Goal: Task Accomplishment & Management: Manage account settings

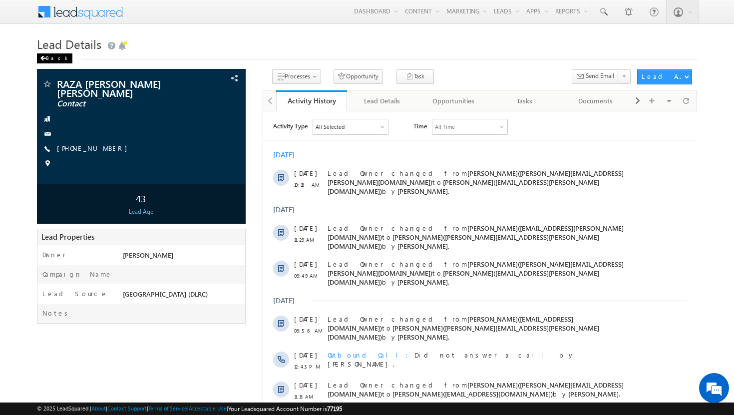
click at [49, 56] on div "Back" at bounding box center [54, 58] width 35 height 10
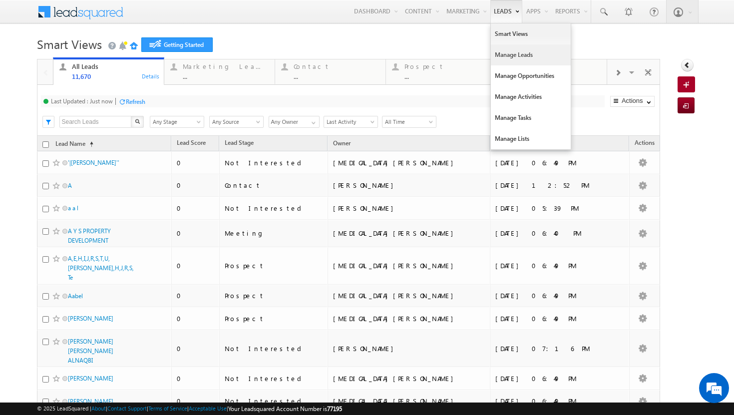
click at [499, 51] on link "Manage Leads" at bounding box center [531, 54] width 80 height 21
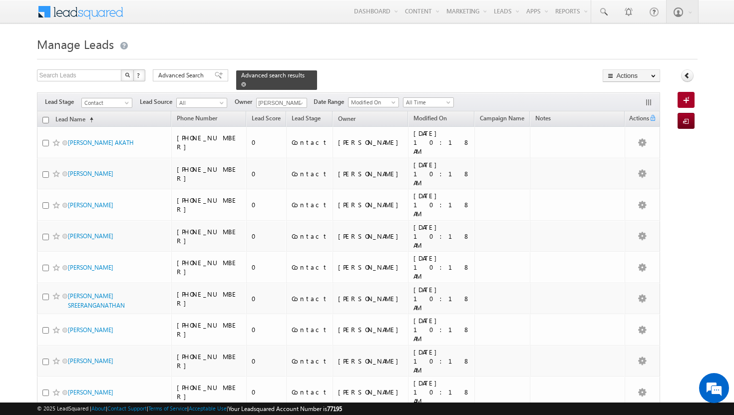
click at [298, 75] on div "Advanced search results" at bounding box center [276, 79] width 81 height 19
click at [246, 82] on span at bounding box center [243, 84] width 5 height 5
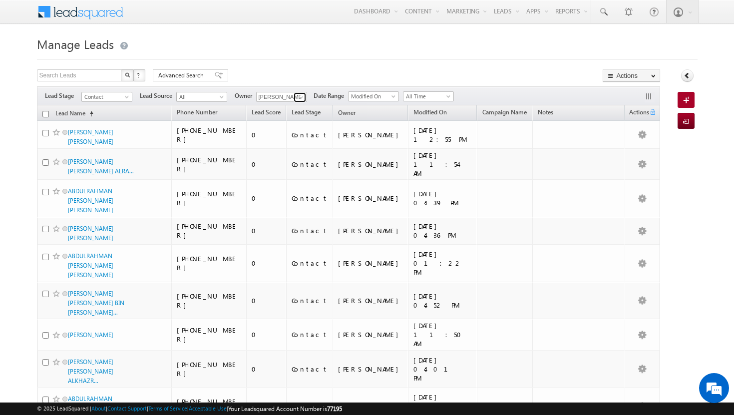
click at [303, 96] on span at bounding box center [301, 97] width 8 height 8
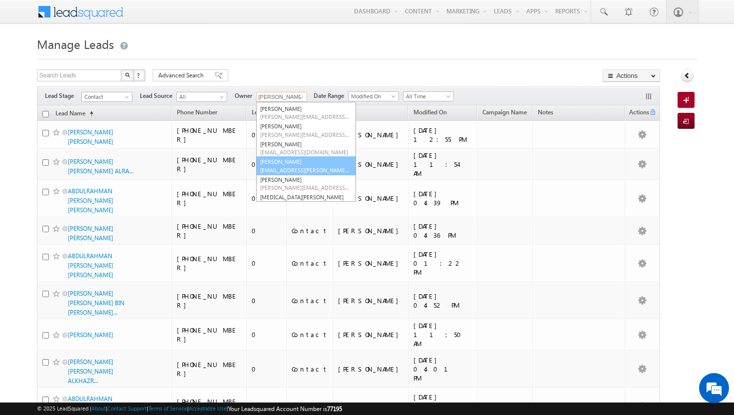
scroll to position [58, 0]
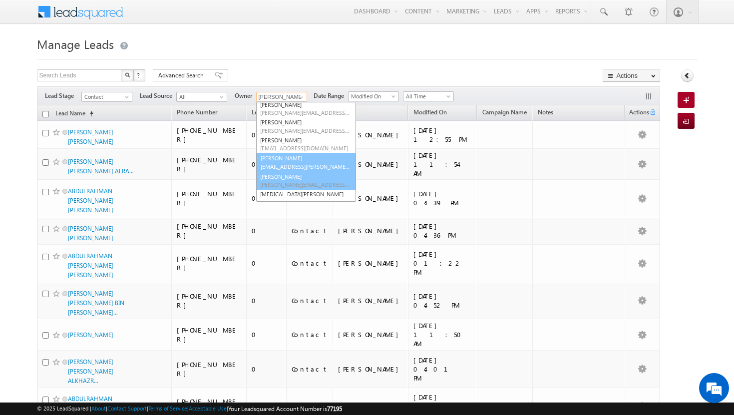
click at [293, 184] on span "[PERSON_NAME][EMAIL_ADDRESS][PERSON_NAME][DOMAIN_NAME]" at bounding box center [305, 184] width 90 height 7
type input "[PERSON_NAME]"
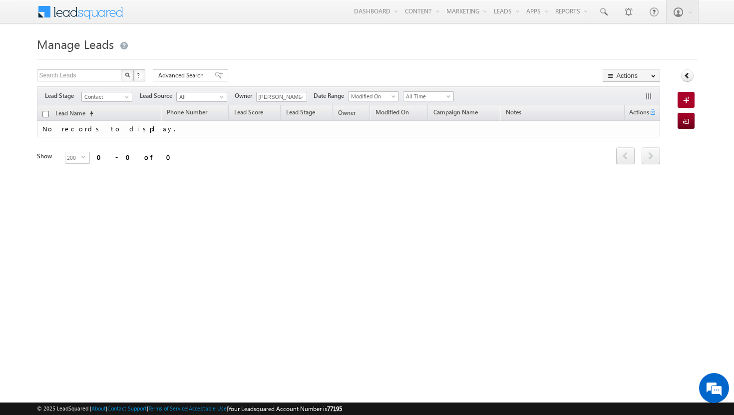
click at [307, 212] on div "Manage Leads Search Leads X ? 0 results found Advanced Search Advanced Search A…" at bounding box center [367, 158] width 661 height 250
click at [451, 98] on span at bounding box center [450, 98] width 8 height 8
click at [439, 136] on link "[DATE]" at bounding box center [430, 139] width 50 height 9
click at [216, 75] on div "Advanced Search" at bounding box center [190, 75] width 75 height 12
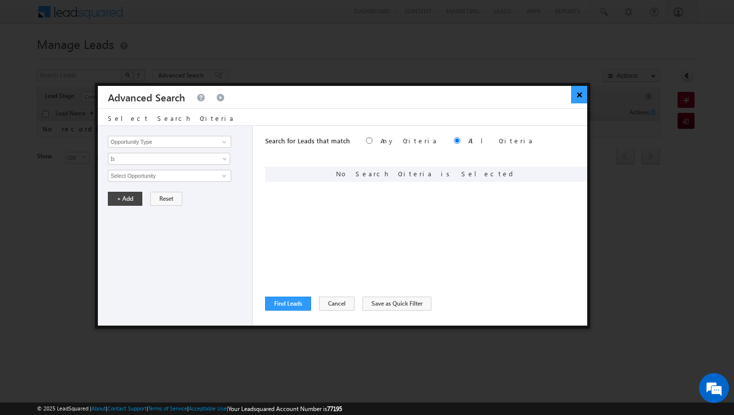
click at [577, 95] on button "×" at bounding box center [579, 94] width 16 height 17
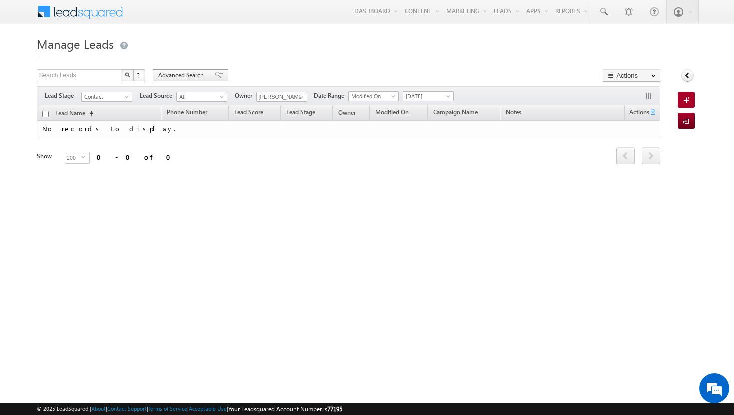
click at [198, 76] on span "Advanced Search" at bounding box center [182, 75] width 48 height 9
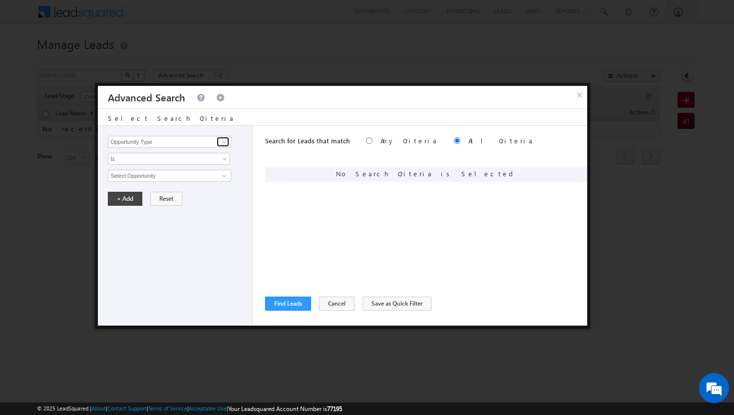
click at [228, 141] on span at bounding box center [224, 142] width 8 height 8
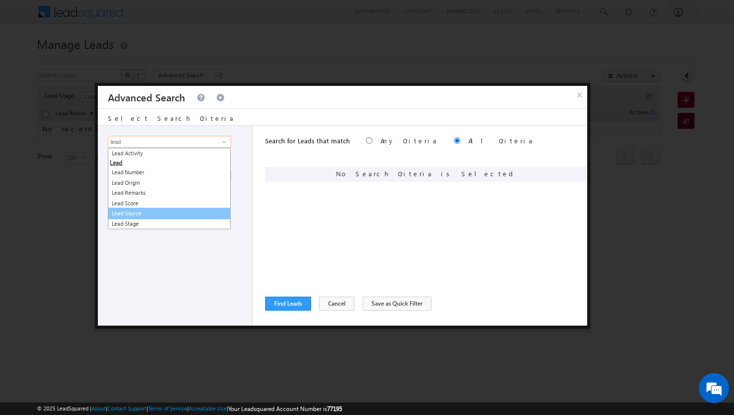
click at [159, 211] on link "Lead Source" at bounding box center [169, 213] width 123 height 11
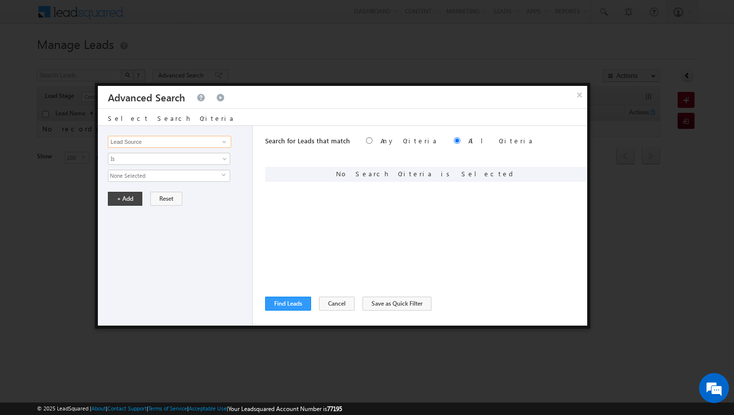
type input "Lead Source"
click at [225, 175] on span "select" at bounding box center [226, 175] width 8 height 4
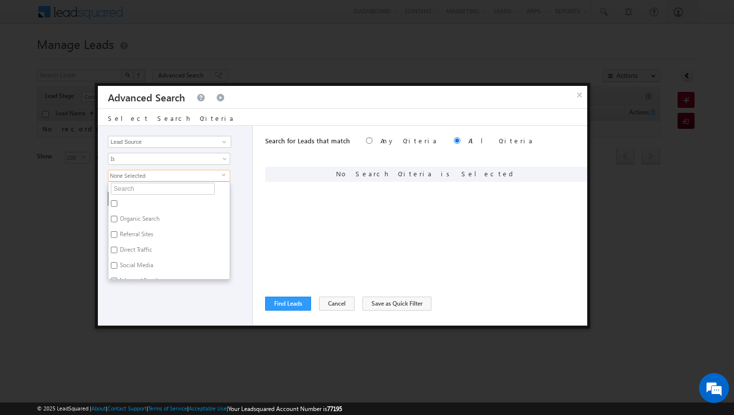
scroll to position [0, 0]
click at [158, 188] on input "text" at bounding box center [163, 190] width 104 height 12
type input "jvc"
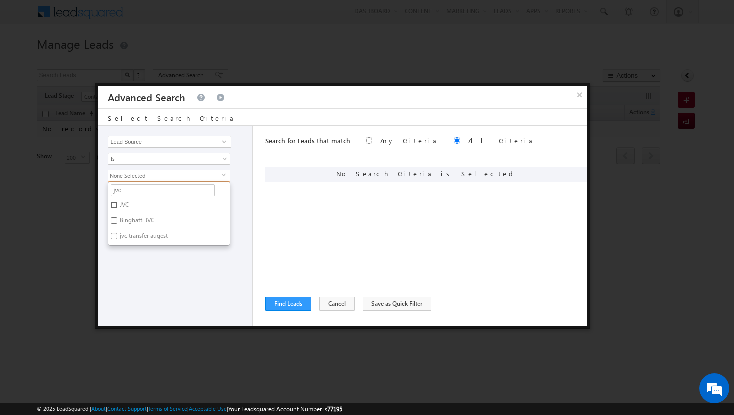
click at [115, 205] on input "JVC" at bounding box center [114, 205] width 6 height 6
checkbox input "true"
click at [180, 252] on div "Opportunity Type Lead Activity Task Sales Group Prospect Id Address 1 Address 2…" at bounding box center [175, 226] width 155 height 200
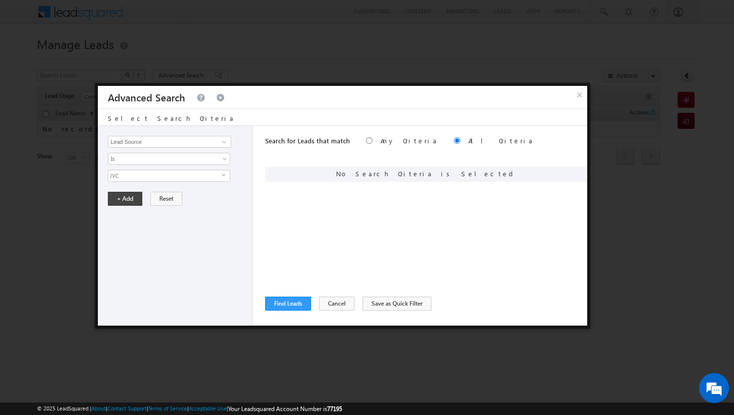
click at [222, 176] on span "select" at bounding box center [226, 175] width 8 height 4
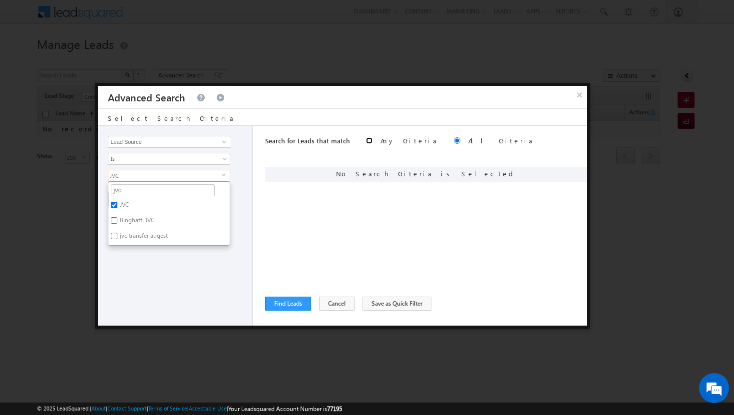
click at [366, 139] on input "radio" at bounding box center [369, 140] width 6 height 6
radio input "true"
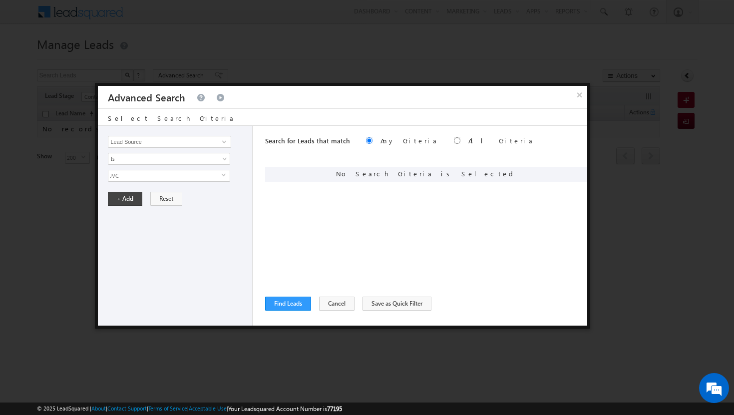
click at [219, 177] on span "JVC" at bounding box center [164, 175] width 113 height 11
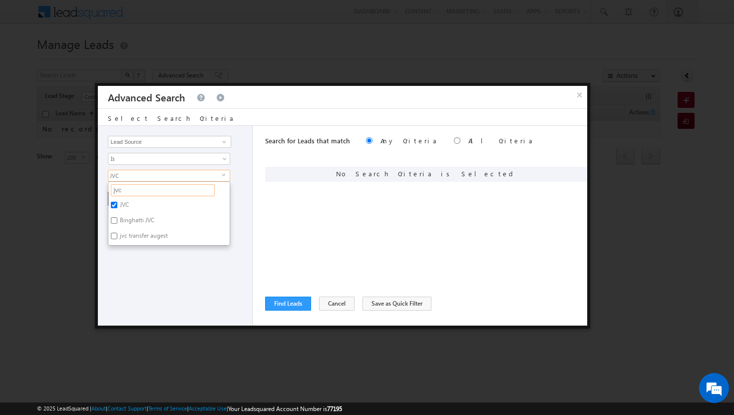
click at [170, 188] on input "jvc" at bounding box center [163, 190] width 104 height 12
type input "j"
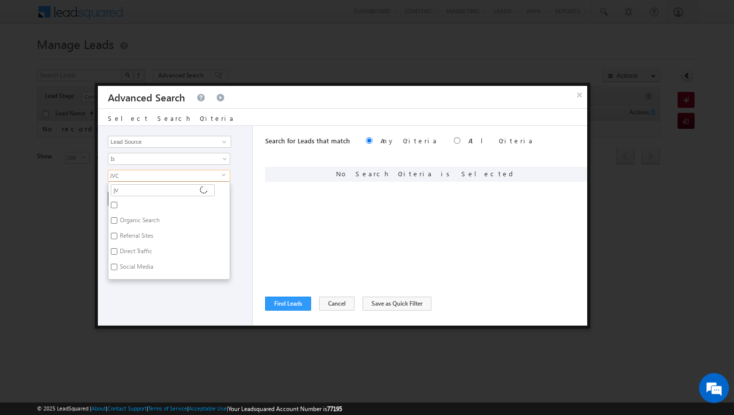
type input "jvt"
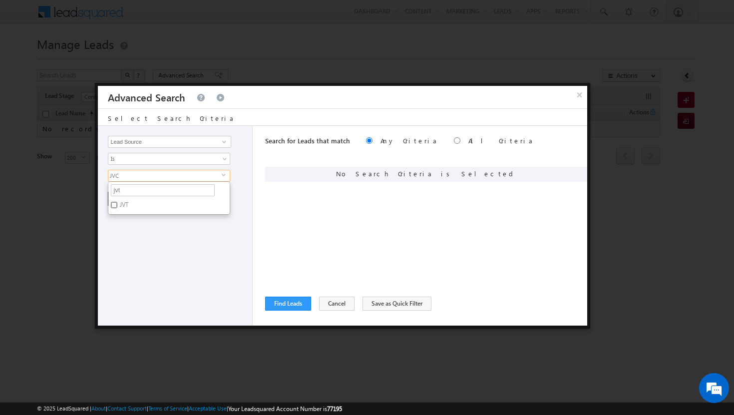
click at [115, 206] on input "JVT" at bounding box center [114, 205] width 6 height 6
checkbox input "true"
click at [163, 188] on input "jvt" at bounding box center [163, 190] width 104 height 12
type input "j"
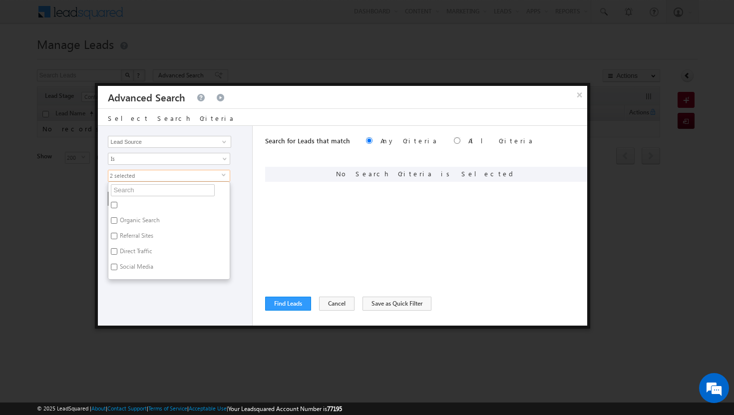
type input "d"
type input "dl"
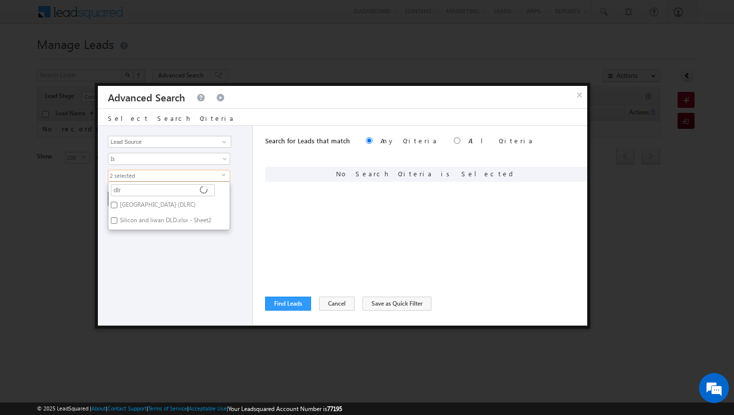
type input "dlrc"
click at [117, 206] on input "[GEOGRAPHIC_DATA] (DLRC)" at bounding box center [114, 205] width 6 height 6
checkbox input "true"
click at [147, 231] on div "Opportunity Type Lead Activity Task Sales Group Prospect Id Address 1 Address 2…" at bounding box center [175, 226] width 155 height 200
click at [193, 175] on span "3 selected" at bounding box center [164, 175] width 113 height 11
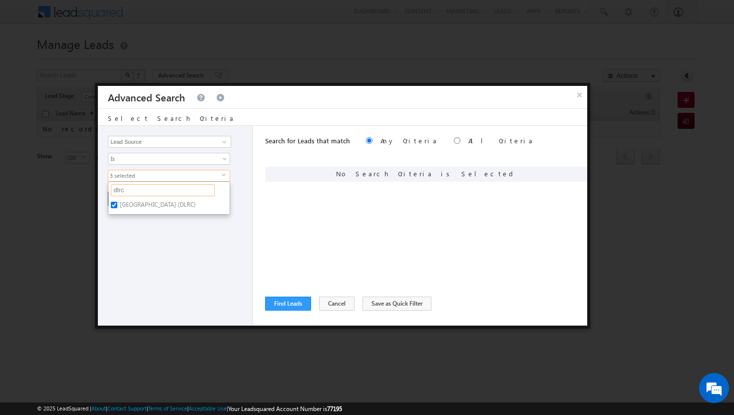
click at [135, 194] on input "dlrc" at bounding box center [163, 190] width 104 height 12
type input "d"
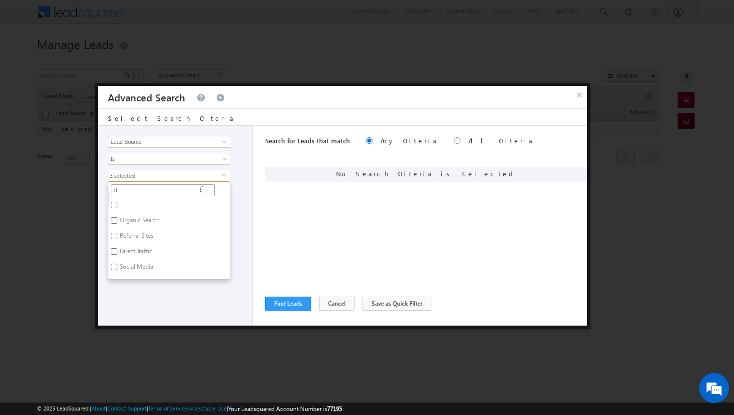
type input "dc"
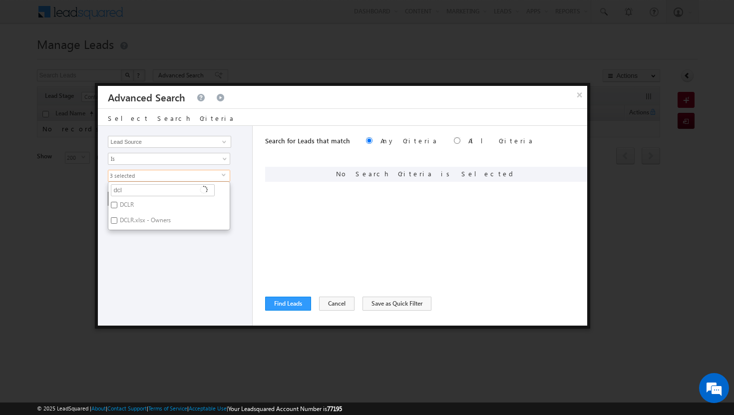
type input "dclr"
click at [118, 205] on label "DCLR" at bounding box center [125, 206] width 35 height 15
click at [117, 205] on input "DCLR" at bounding box center [114, 205] width 6 height 6
checkbox input "true"
click at [183, 190] on input "dclr" at bounding box center [163, 190] width 104 height 12
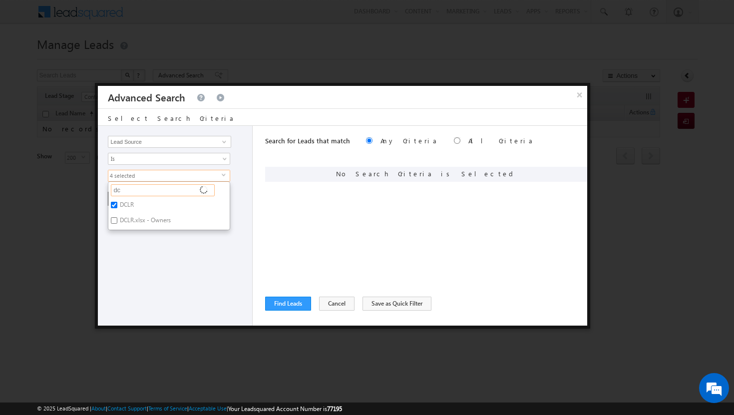
type input "d"
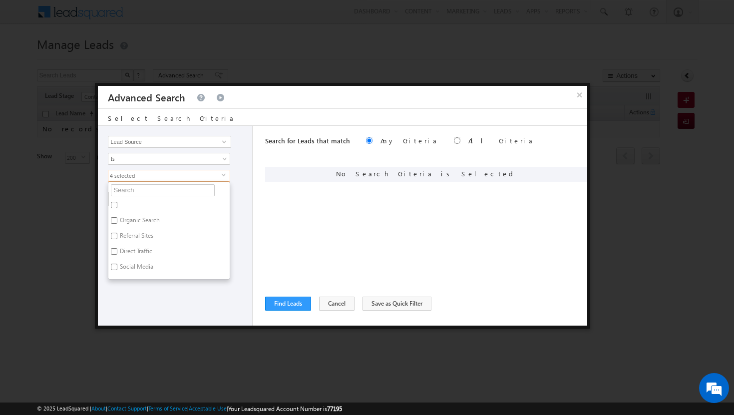
type input "b"
type input "bingh"
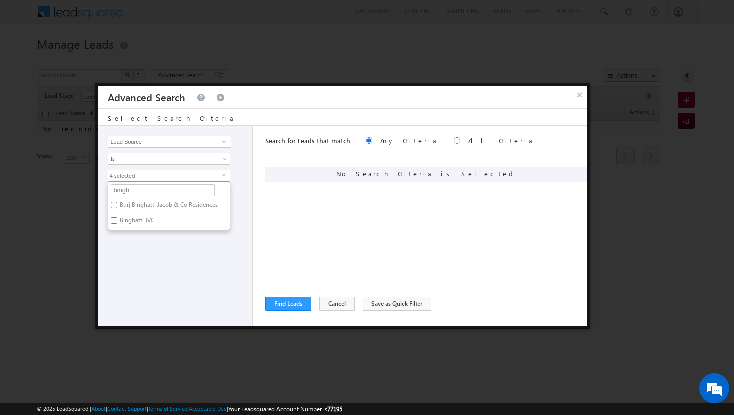
click at [115, 220] on input "Binghatti JVC" at bounding box center [114, 220] width 6 height 6
checkbox input "true"
click at [154, 188] on input "bingh" at bounding box center [163, 190] width 104 height 12
type input "b"
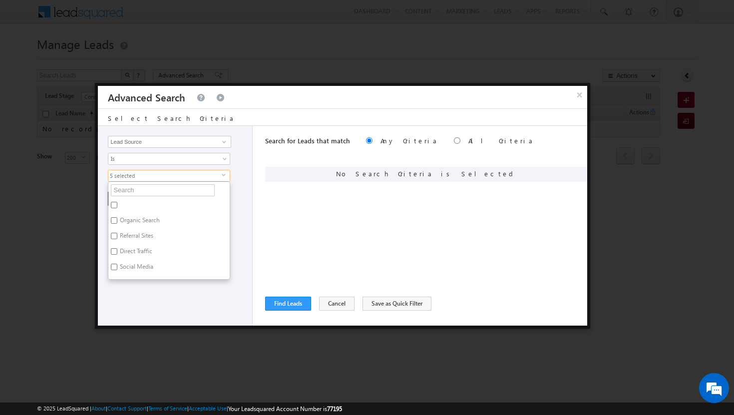
type input "o"
type input "ow"
type input "own"
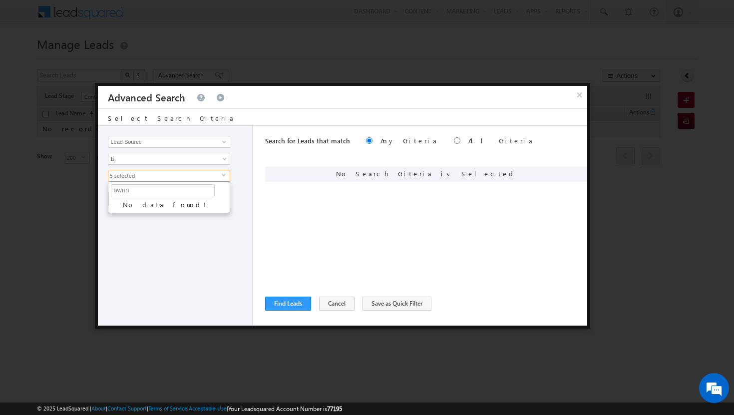
type input "own"
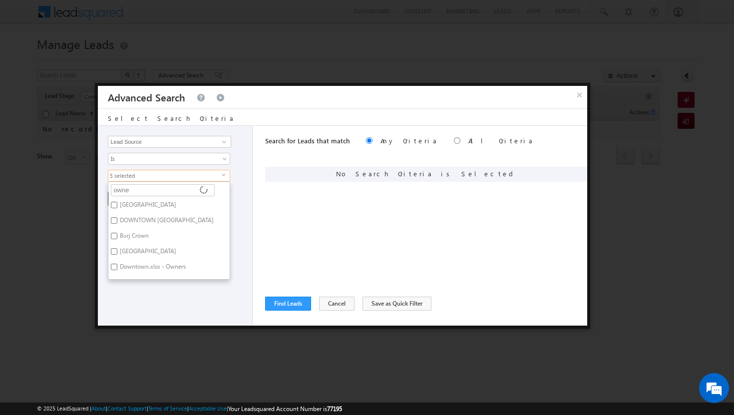
type input "owner"
click at [115, 207] on input "Downtown.xlsx - Owners" at bounding box center [114, 205] width 6 height 6
checkbox input "true"
click at [117, 220] on input "DCLR.xlsx - Owners" at bounding box center [114, 220] width 6 height 6
checkbox input "true"
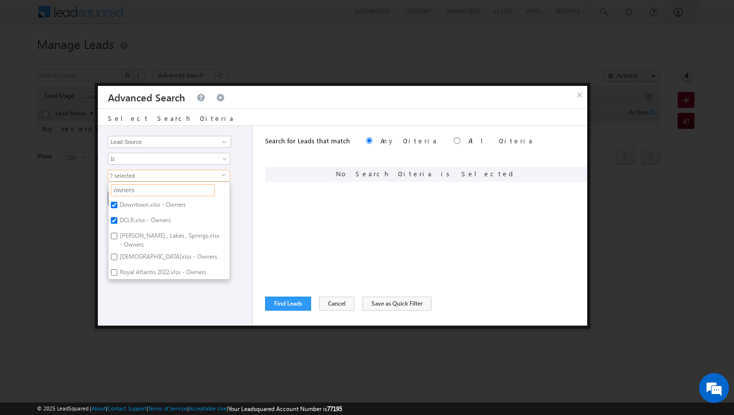
click at [153, 190] on input "owners" at bounding box center [163, 190] width 104 height 12
type input "o"
type input "f"
type input "fur"
click at [114, 220] on input "Furjan" at bounding box center [114, 220] width 6 height 6
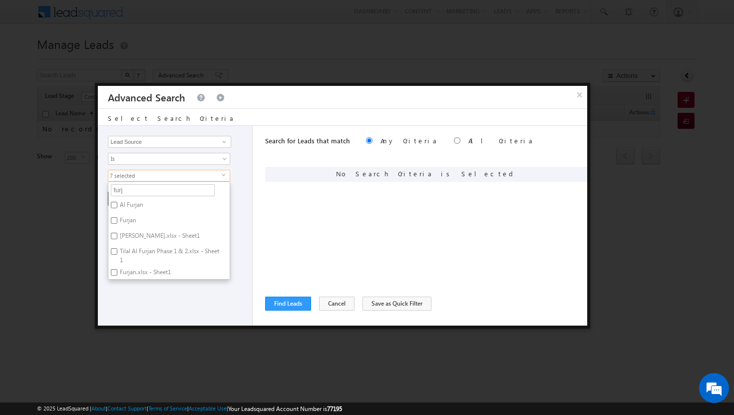
checkbox input "true"
click at [158, 192] on input "furj" at bounding box center [163, 190] width 104 height 12
type input "f"
type input "az"
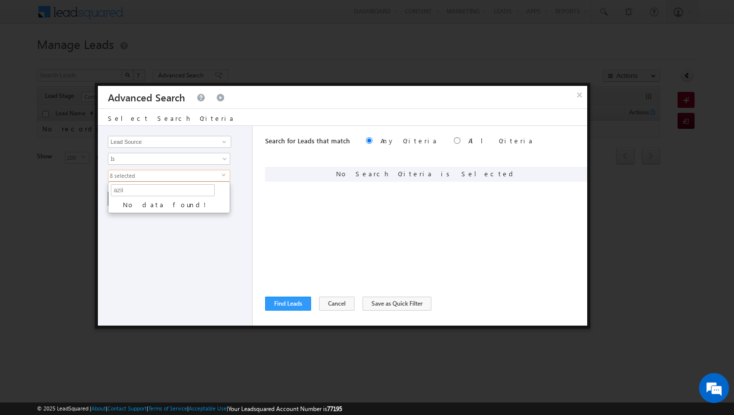
type input "azi"
click at [115, 240] on input "[PERSON_NAME].xlsx - Sheet1" at bounding box center [114, 241] width 6 height 6
checkbox input "true"
click at [146, 190] on input "azi" at bounding box center [163, 190] width 104 height 12
type input "a"
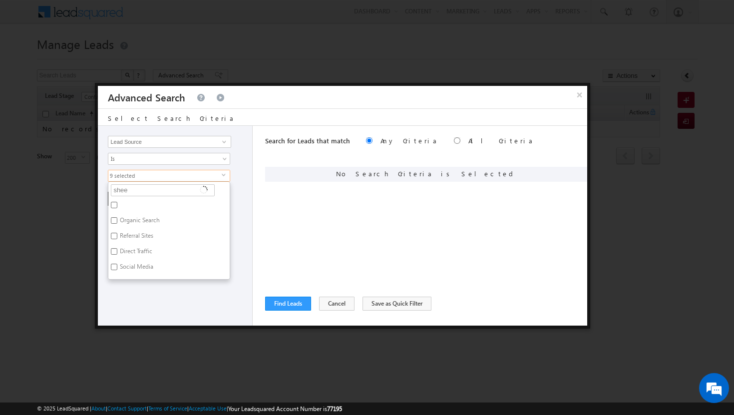
type input "sheet"
click at [155, 190] on input "sheet" at bounding box center [163, 190] width 104 height 12
type input "s"
type input "fu"
click at [114, 204] on input "Al Furjan" at bounding box center [114, 205] width 6 height 6
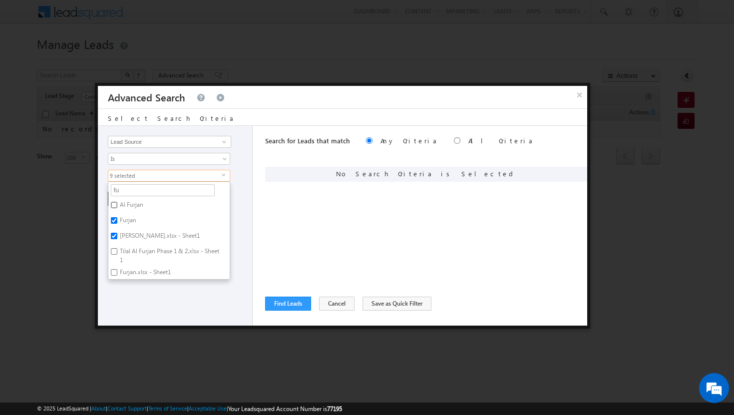
checkbox input "true"
click at [116, 272] on input "Furjan.xlsx - Sheet1" at bounding box center [114, 272] width 6 height 6
checkbox input "true"
click at [158, 291] on div "Opportunity Type Lead Activity Task Sales Group Prospect Id Address 1 Address 2…" at bounding box center [175, 226] width 155 height 200
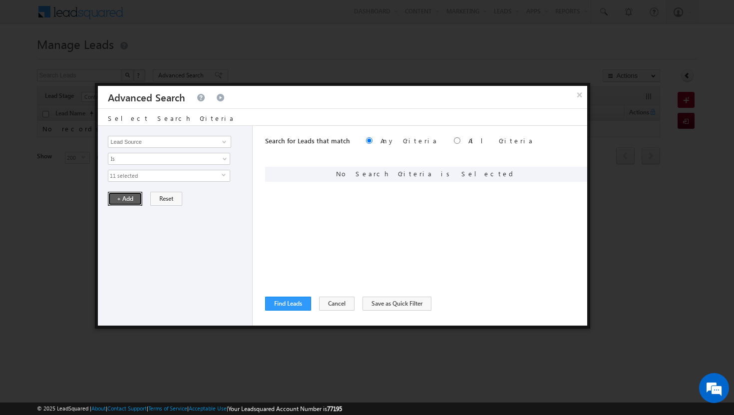
click at [123, 198] on button "+ Add" at bounding box center [125, 199] width 34 height 14
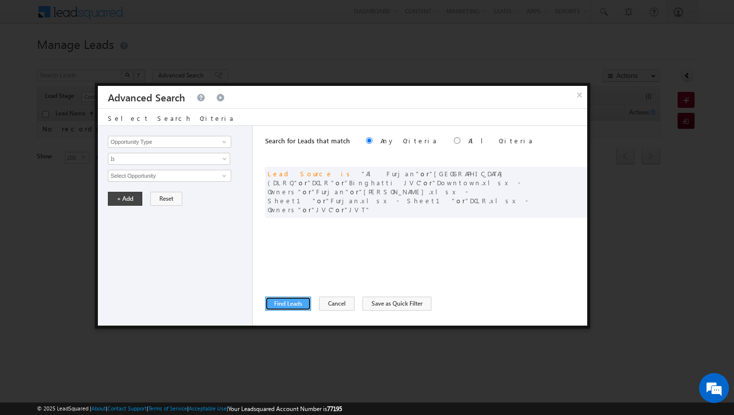
click at [282, 306] on button "Find Leads" at bounding box center [288, 304] width 46 height 14
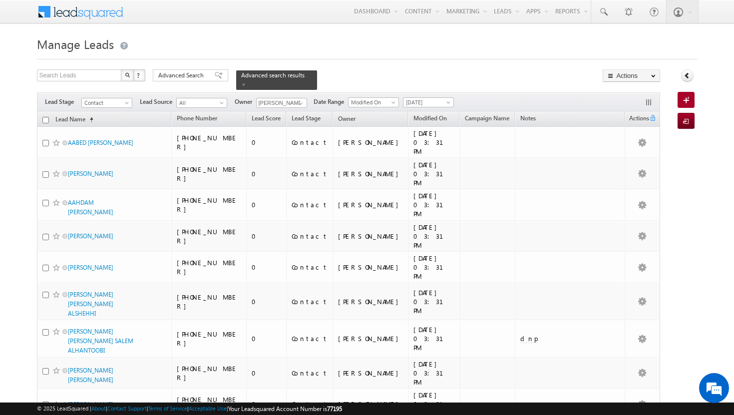
click at [46, 117] on input "checkbox" at bounding box center [45, 120] width 6 height 6
checkbox input "true"
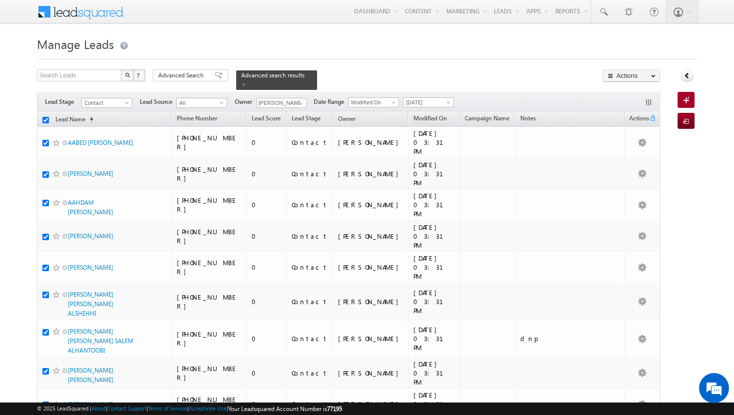
checkbox input "true"
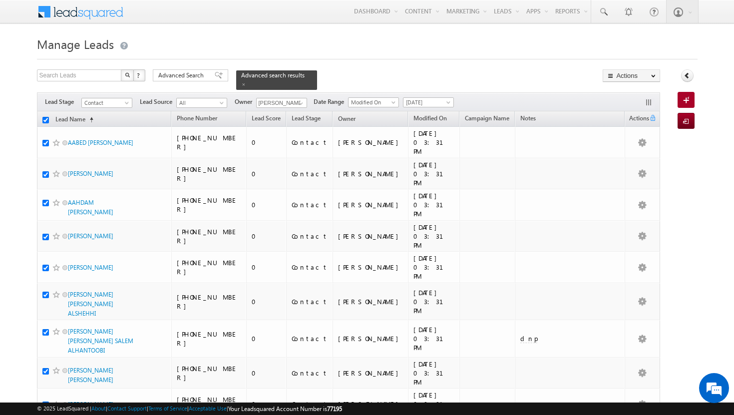
checkbox input "true"
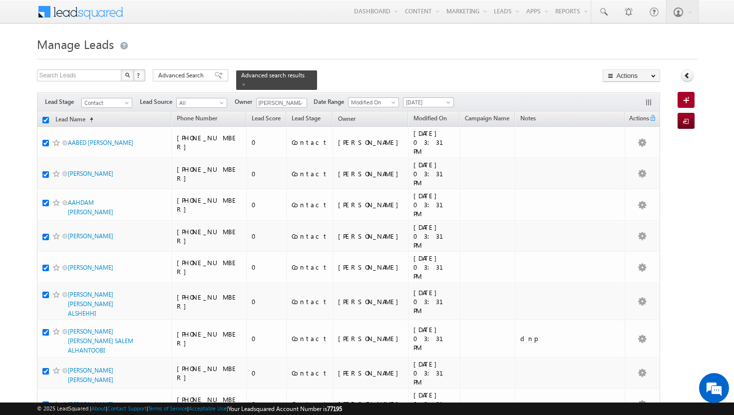
checkbox input "true"
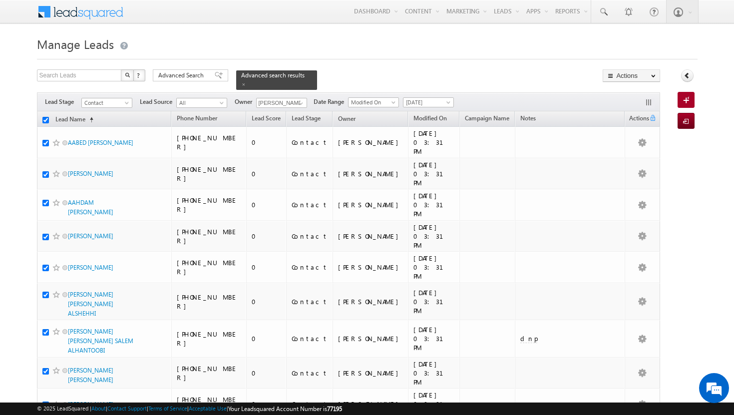
checkbox input "true"
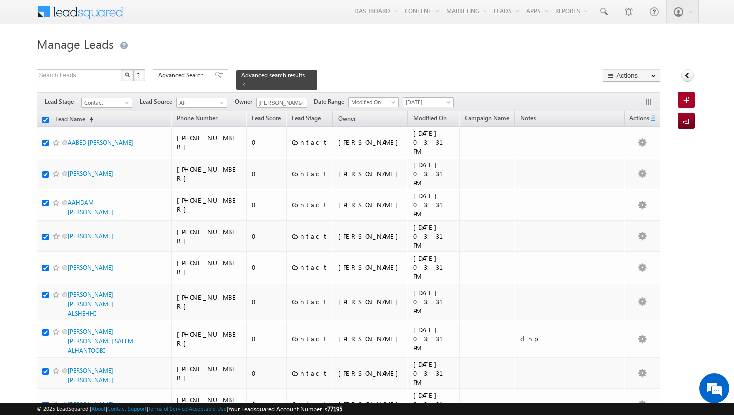
checkbox input "true"
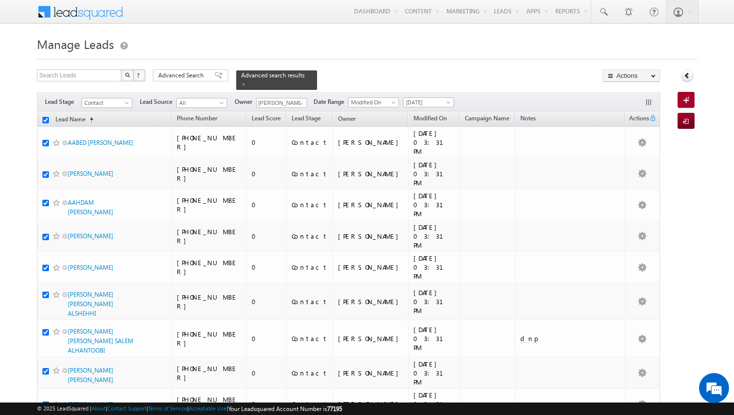
checkbox input "true"
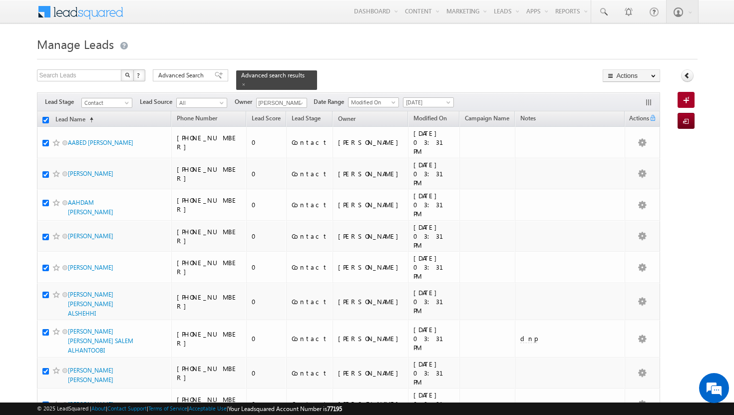
checkbox input "true"
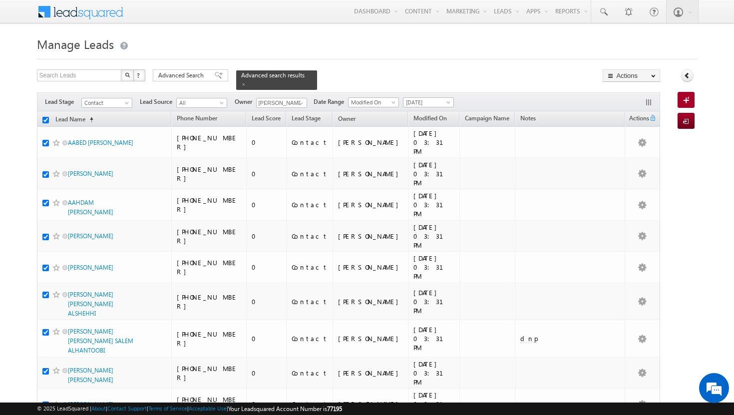
checkbox input "true"
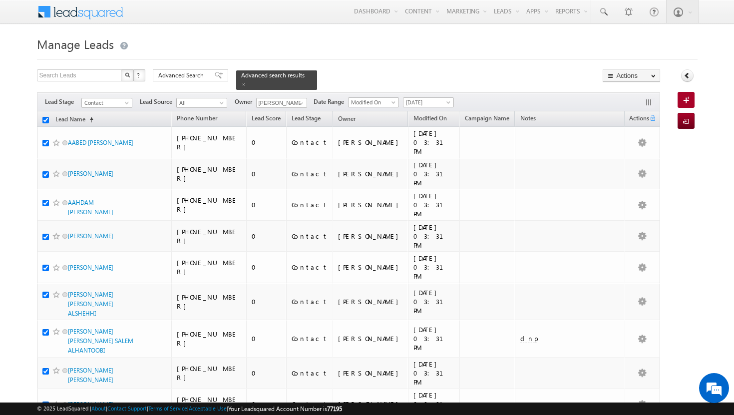
checkbox input "true"
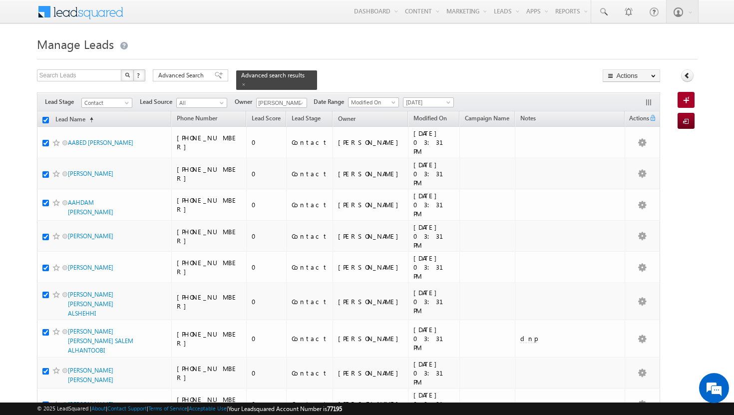
checkbox input "true"
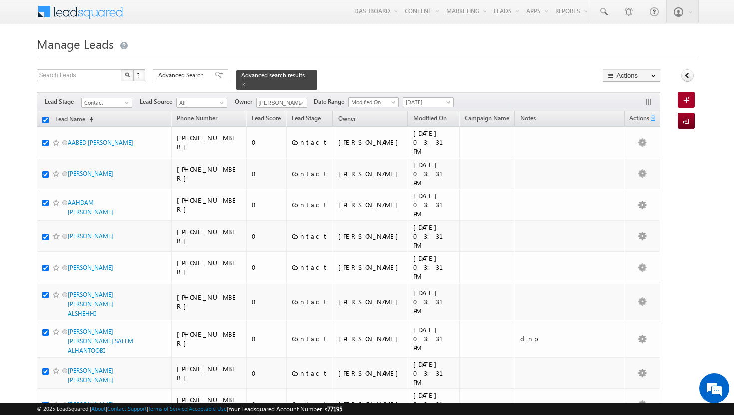
checkbox input "true"
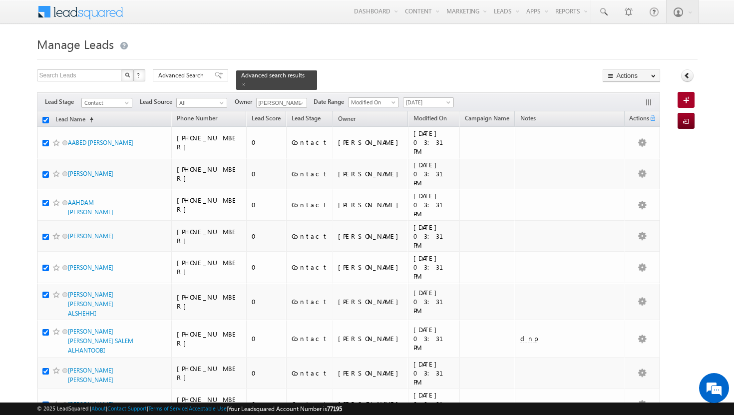
checkbox input "true"
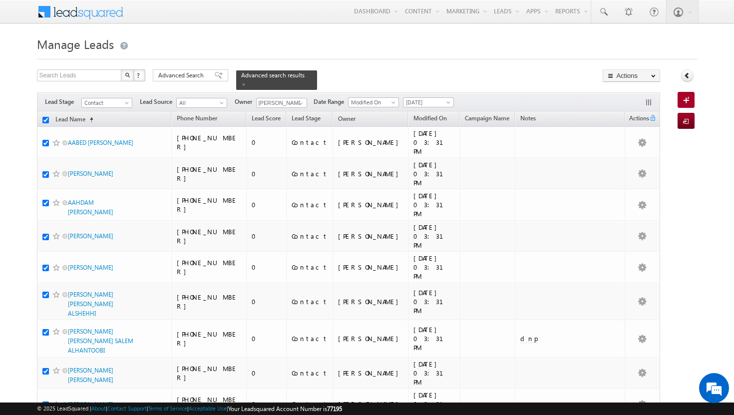
checkbox input "true"
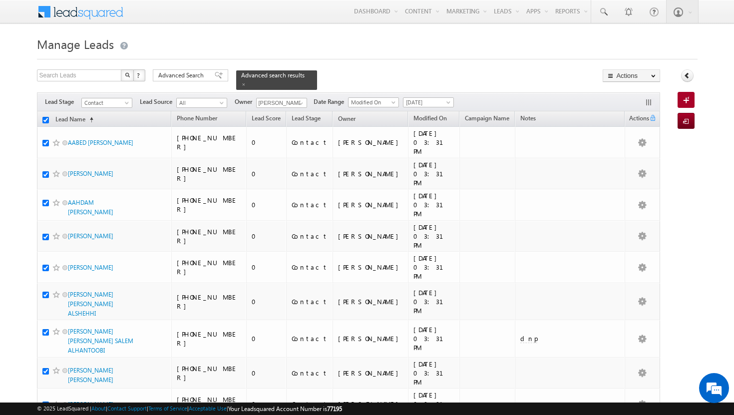
checkbox input "true"
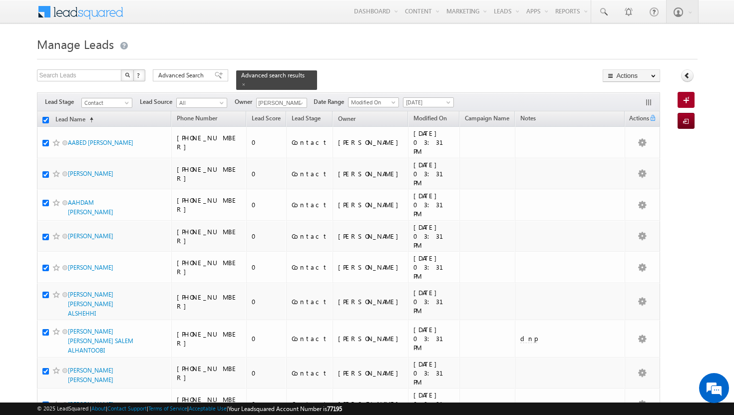
checkbox input "true"
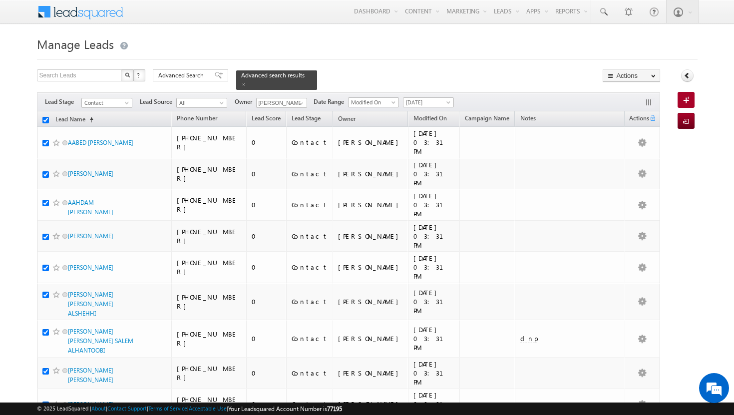
checkbox input "true"
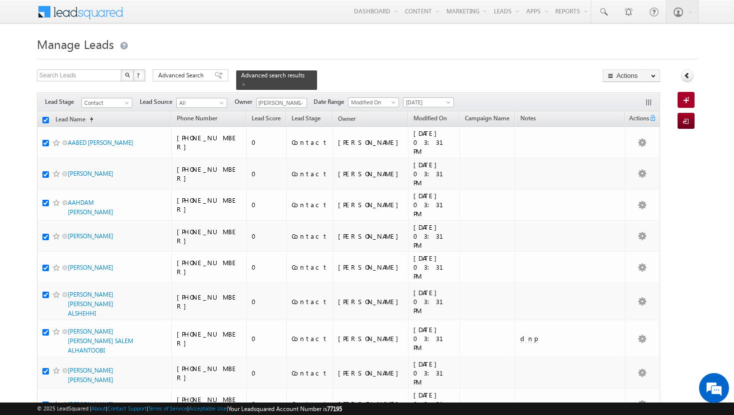
checkbox input "true"
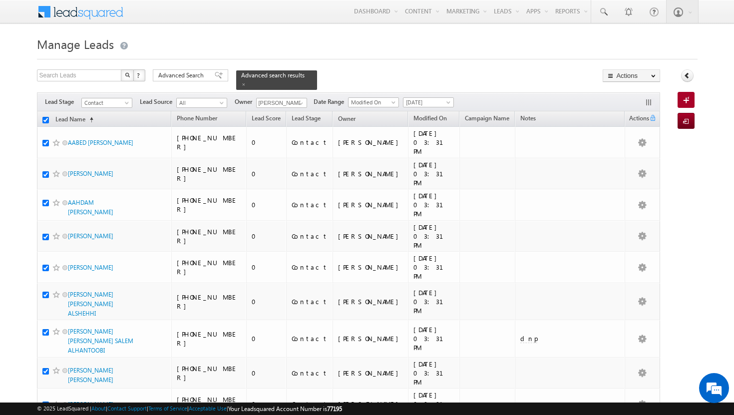
checkbox input "true"
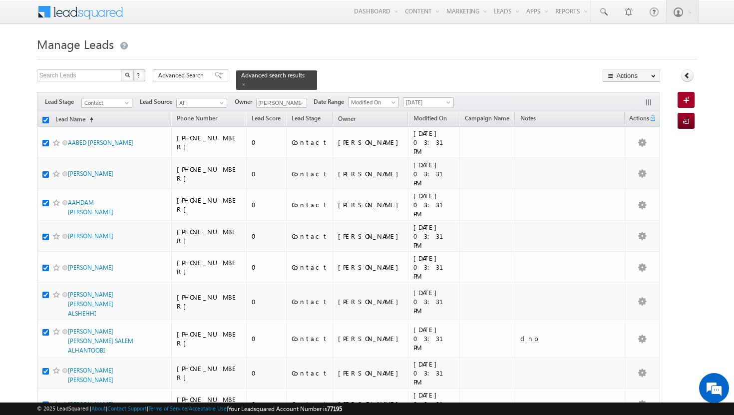
checkbox input "true"
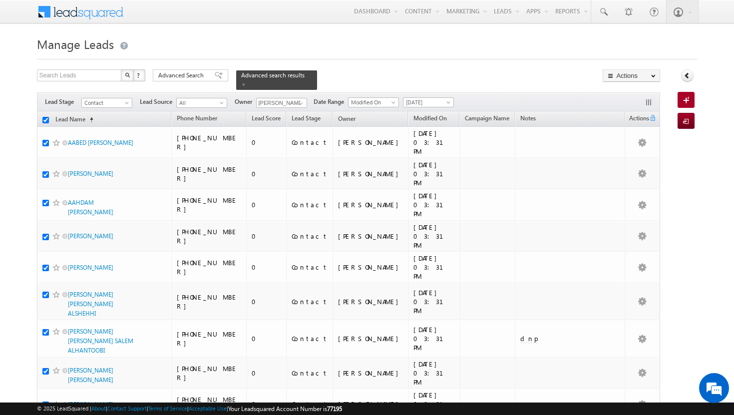
checkbox input "true"
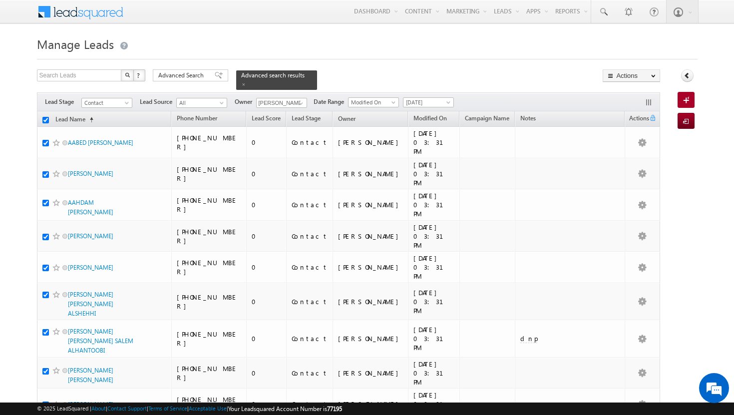
checkbox input "true"
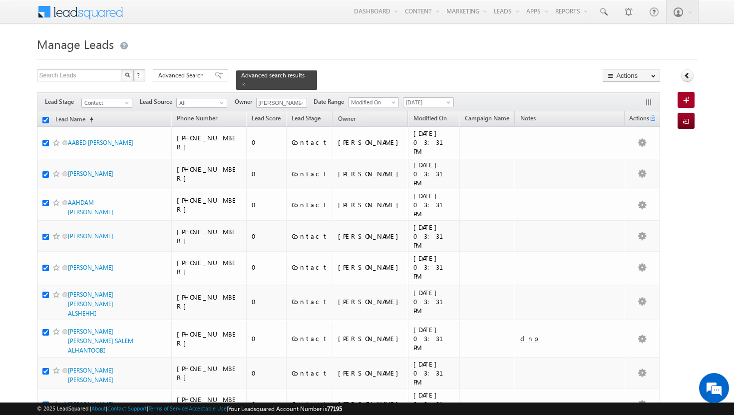
checkbox input "true"
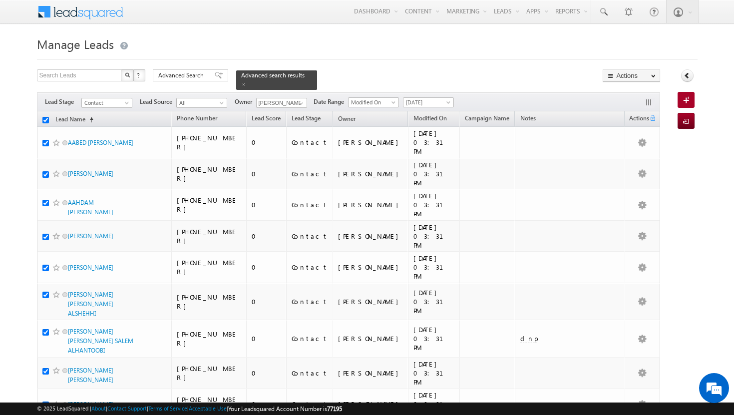
checkbox input "true"
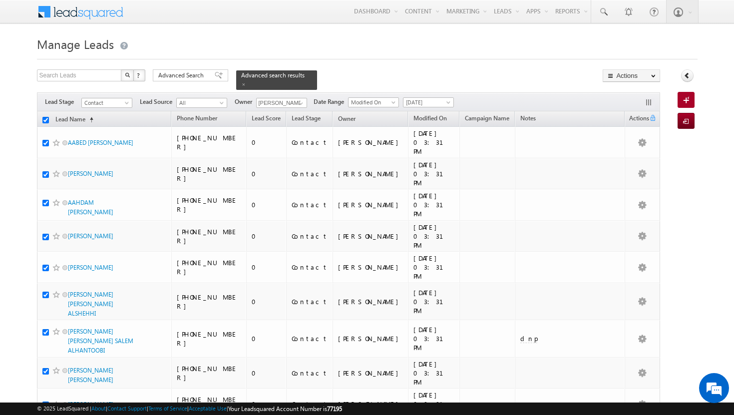
checkbox input "true"
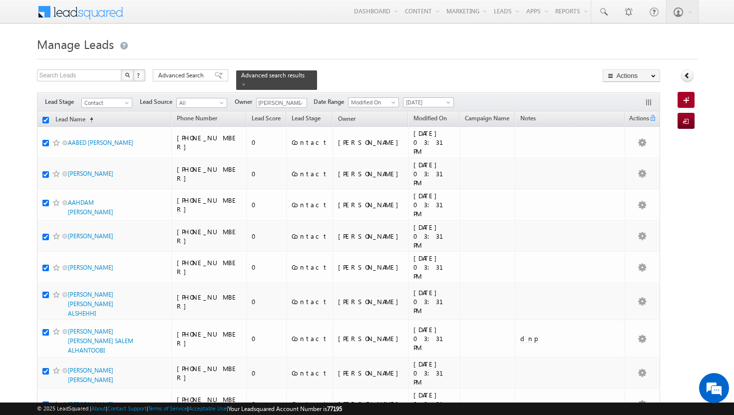
checkbox input "true"
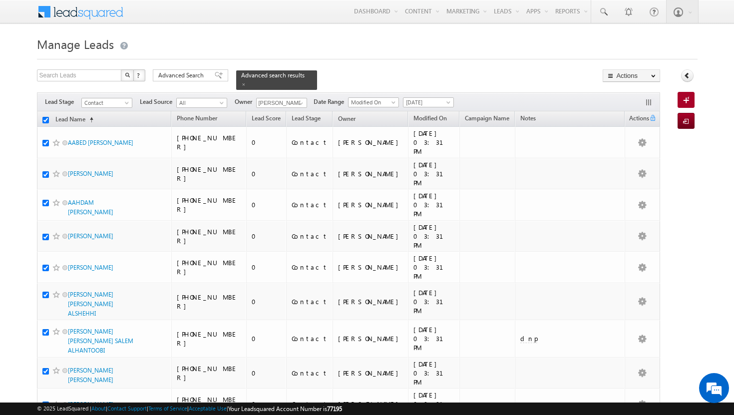
checkbox input "true"
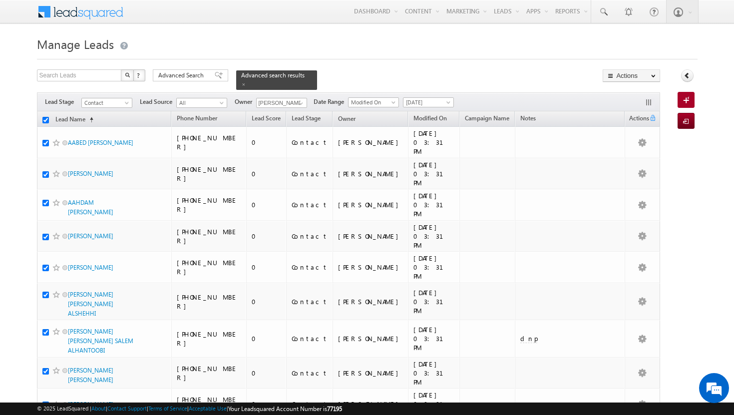
checkbox input "true"
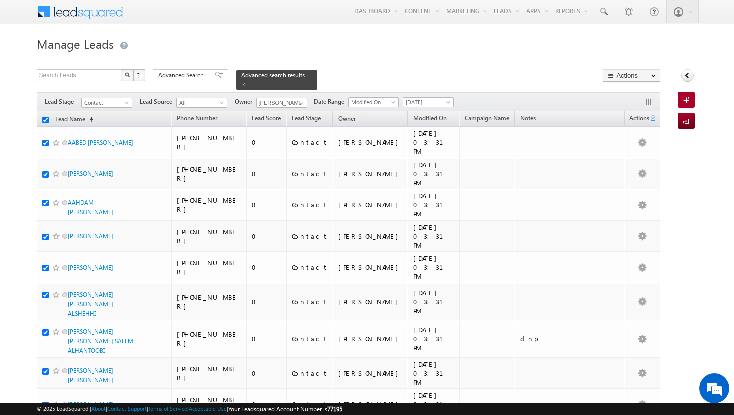
checkbox input "true"
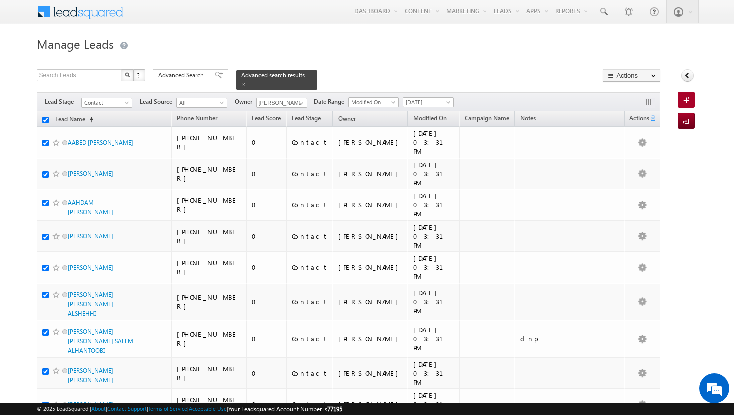
checkbox input "true"
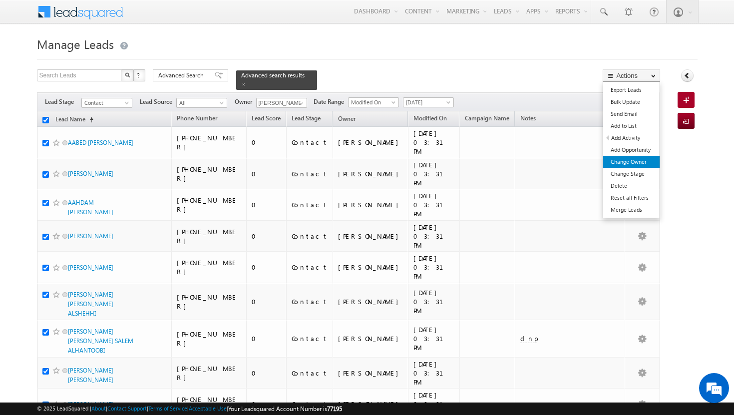
click at [629, 162] on link "Change Owner" at bounding box center [631, 162] width 56 height 12
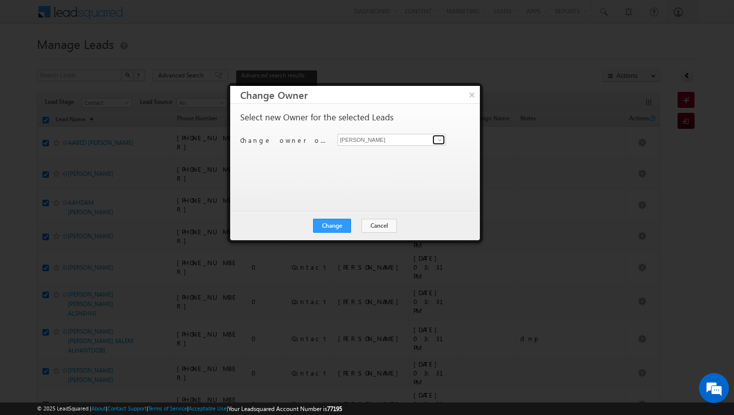
click at [443, 141] on span at bounding box center [440, 140] width 8 height 8
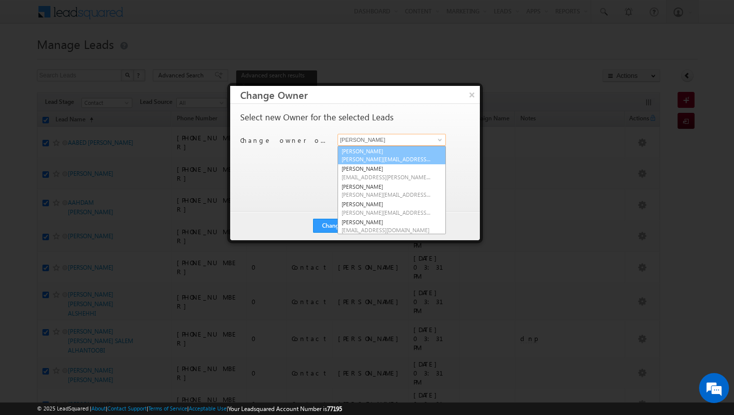
click at [419, 151] on link "[PERSON_NAME][DEMOGRAPHIC_DATA] [PERSON_NAME][EMAIL_ADDRESS][DOMAIN_NAME]" at bounding box center [392, 155] width 108 height 19
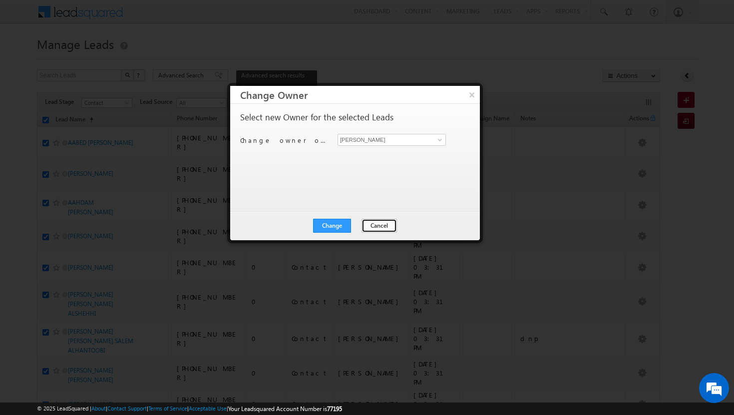
click at [384, 225] on button "Cancel" at bounding box center [379, 226] width 35 height 14
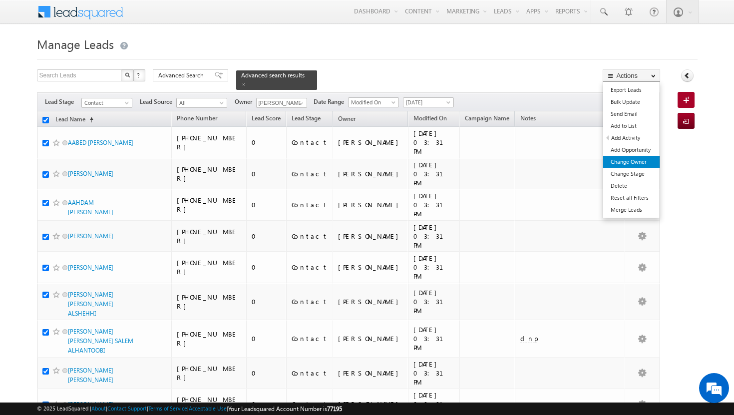
click at [634, 159] on link "Change Owner" at bounding box center [631, 162] width 56 height 12
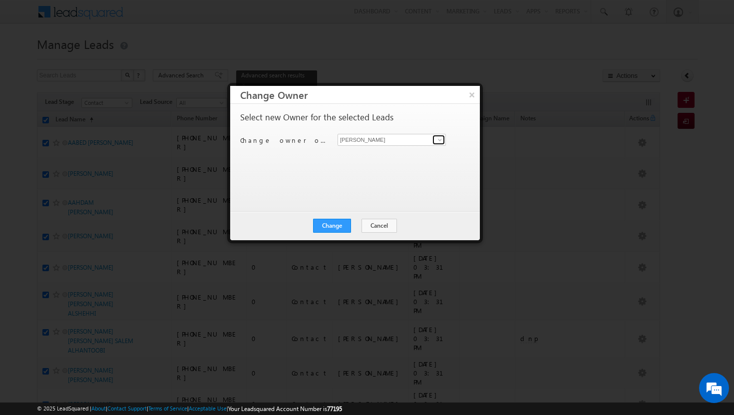
click at [442, 142] on span at bounding box center [440, 140] width 8 height 8
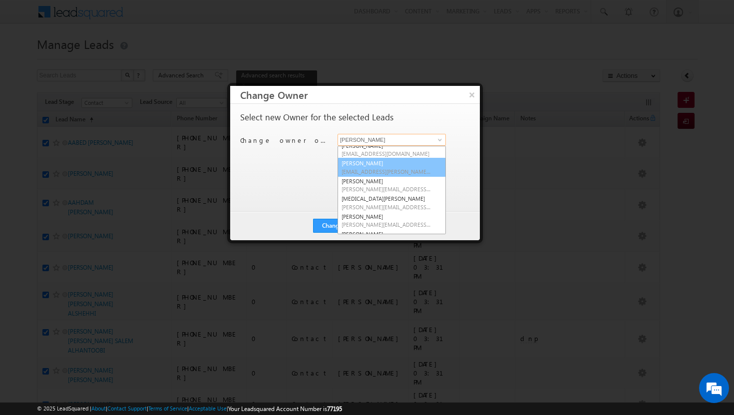
scroll to position [90, 0]
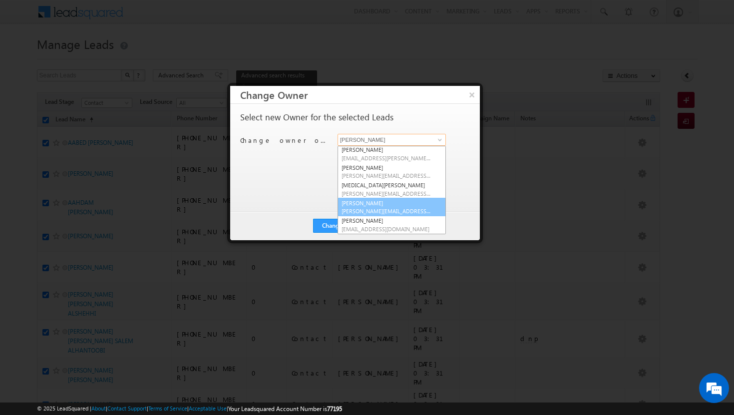
click at [399, 211] on span "[PERSON_NAME][EMAIL_ADDRESS][DOMAIN_NAME]" at bounding box center [387, 210] width 90 height 7
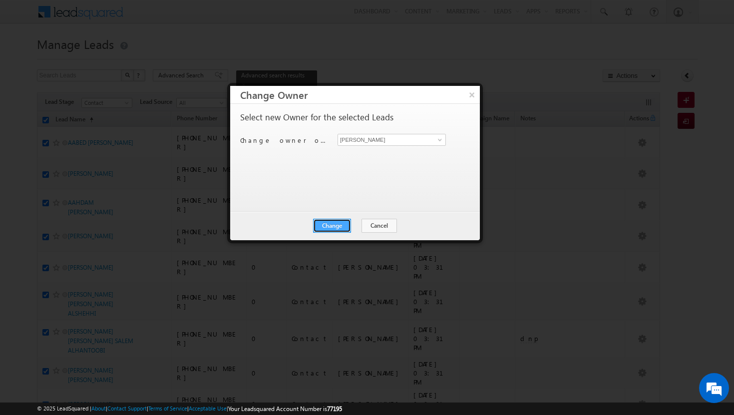
click at [345, 226] on button "Change" at bounding box center [332, 226] width 38 height 14
click at [362, 225] on button "Close" at bounding box center [357, 226] width 32 height 14
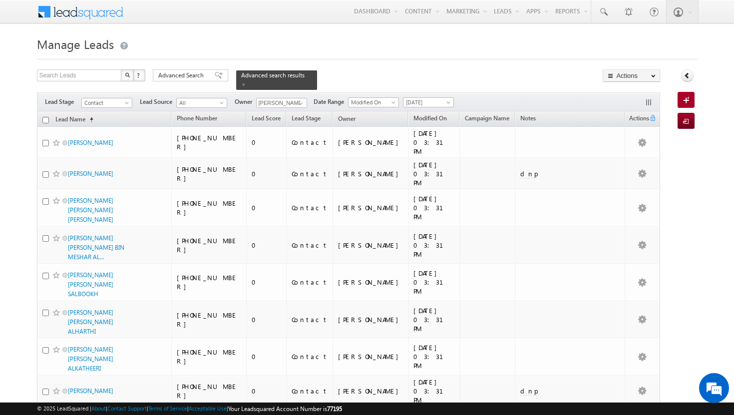
click at [45, 117] on input "checkbox" at bounding box center [45, 120] width 6 height 6
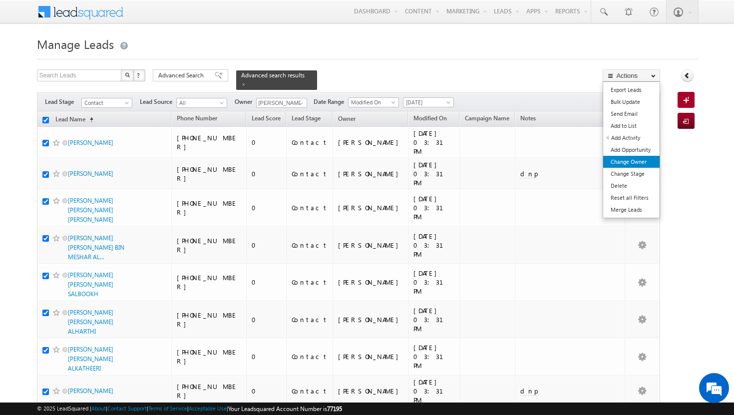
click at [640, 163] on link "Change Owner" at bounding box center [631, 162] width 56 height 12
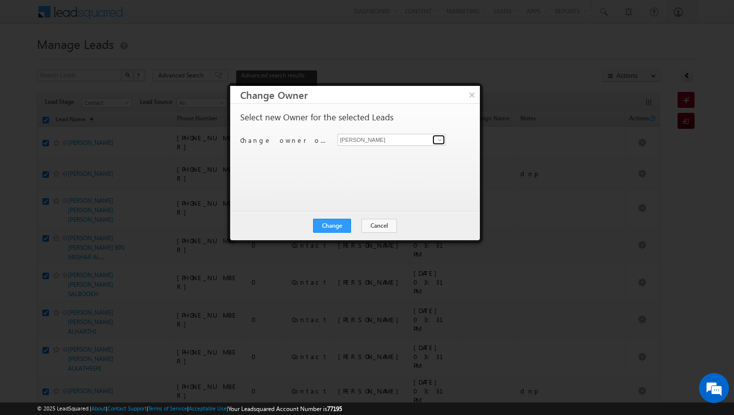
click at [439, 140] on span at bounding box center [440, 140] width 8 height 8
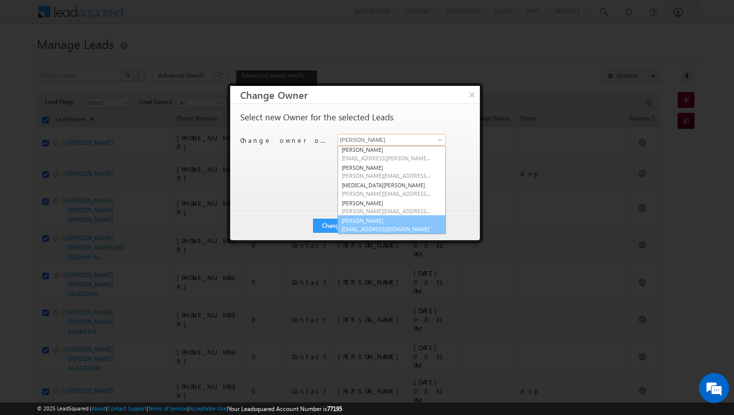
scroll to position [90, 0]
click at [400, 222] on link "[PERSON_NAME] [PERSON_NAME][EMAIL_ADDRESS][DOMAIN_NAME]" at bounding box center [392, 224] width 108 height 19
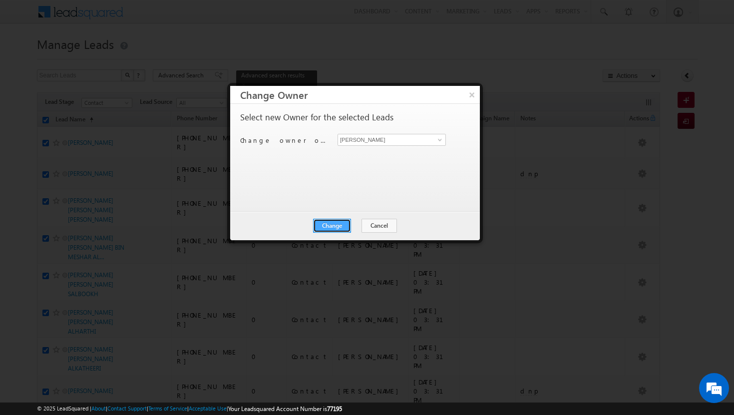
click at [337, 224] on button "Change" at bounding box center [332, 226] width 38 height 14
click at [356, 226] on button "Close" at bounding box center [357, 226] width 32 height 14
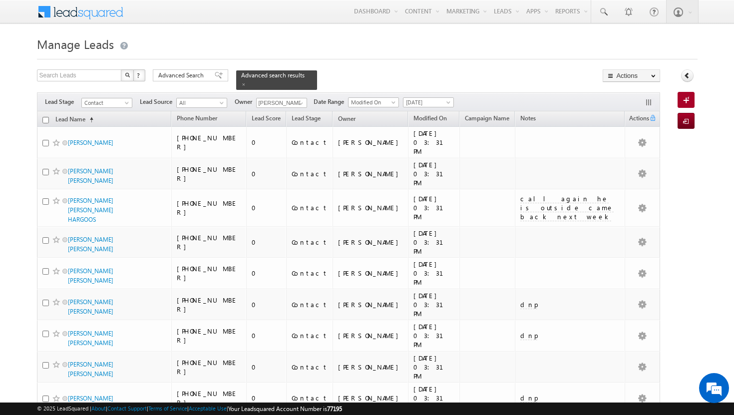
click at [42, 117] on input "checkbox" at bounding box center [45, 120] width 6 height 6
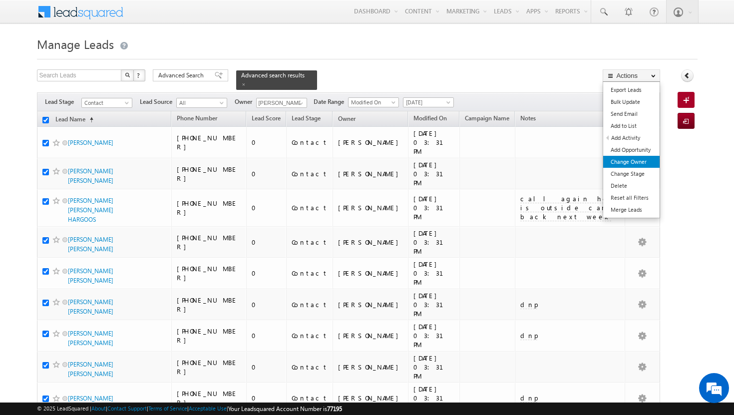
click at [634, 165] on link "Change Owner" at bounding box center [631, 162] width 56 height 12
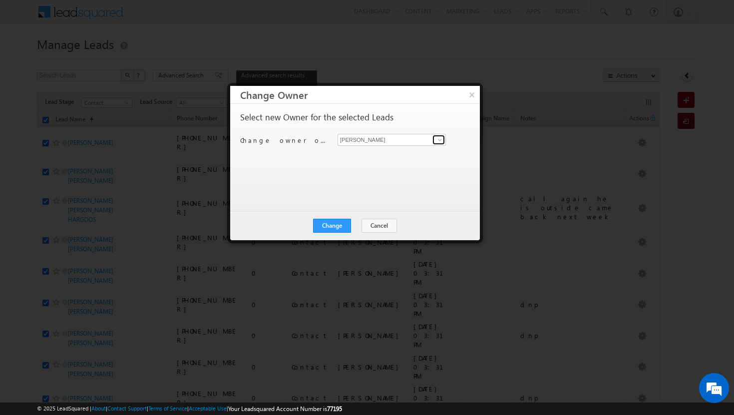
click at [440, 142] on span at bounding box center [440, 140] width 8 height 8
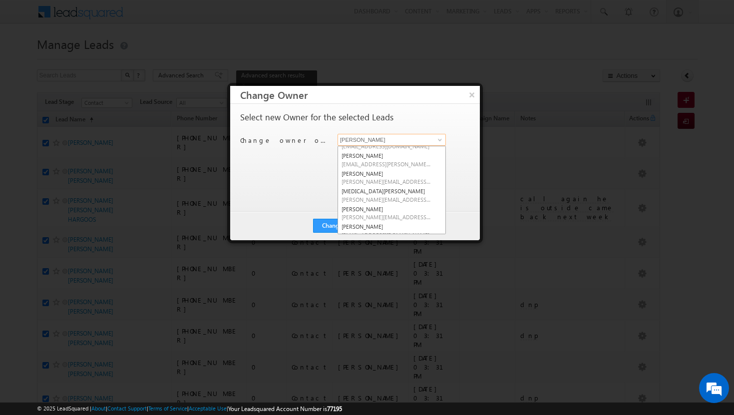
scroll to position [87, 0]
click at [412, 194] on span "[PERSON_NAME][EMAIL_ADDRESS][DOMAIN_NAME]" at bounding box center [387, 197] width 90 height 7
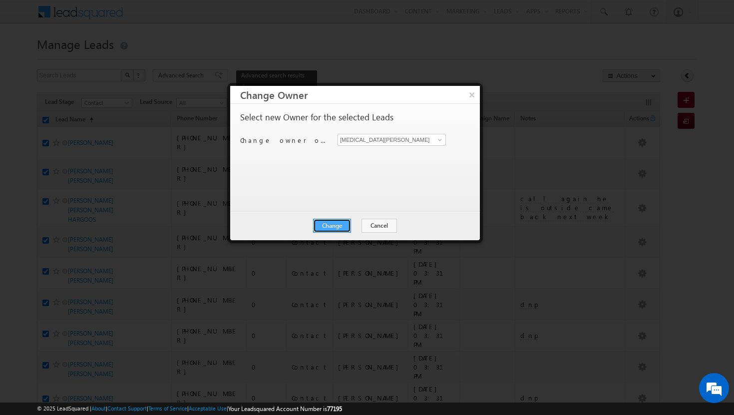
click at [324, 224] on button "Change" at bounding box center [332, 226] width 38 height 14
click at [352, 222] on button "Close" at bounding box center [357, 226] width 32 height 14
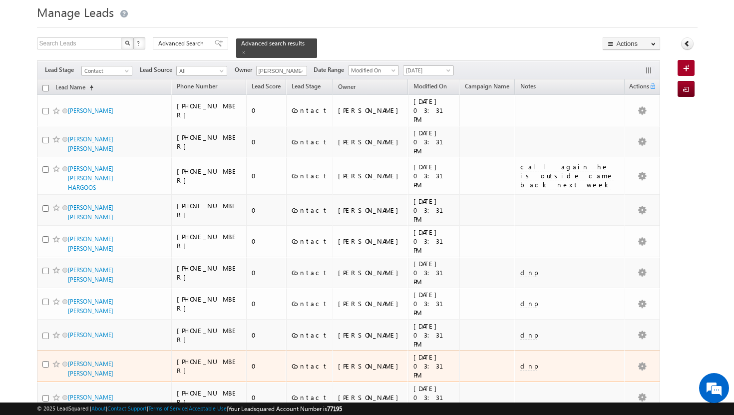
scroll to position [0, 0]
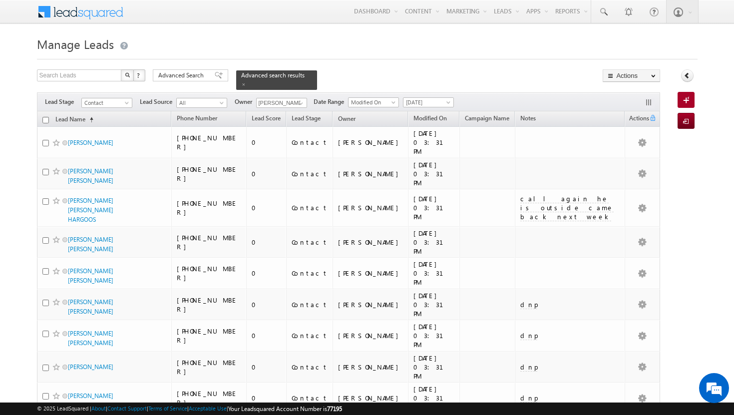
click at [45, 117] on input "checkbox" at bounding box center [45, 120] width 6 height 6
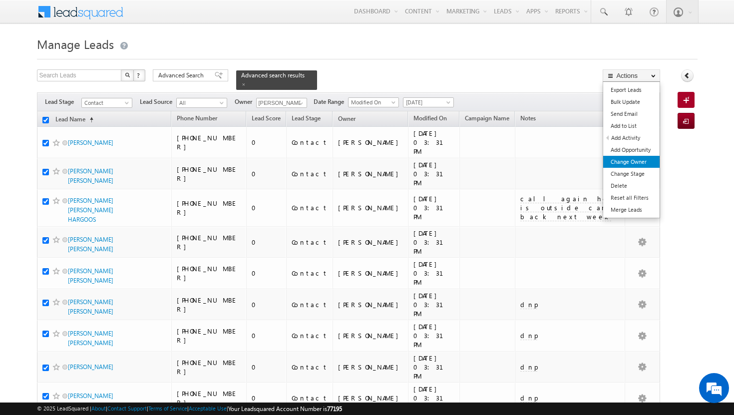
click at [631, 159] on link "Change Owner" at bounding box center [631, 162] width 56 height 12
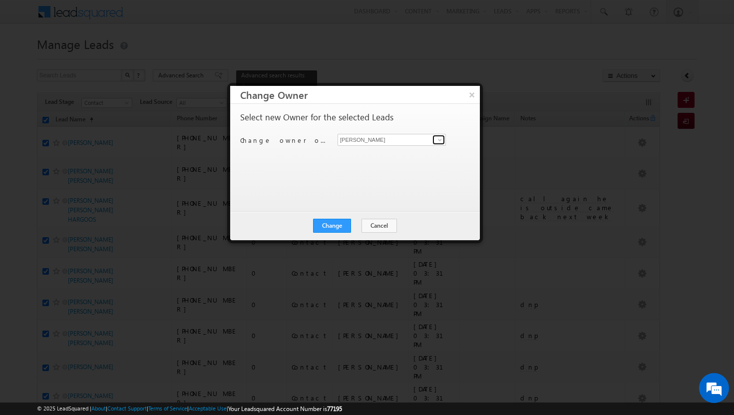
click at [439, 137] on span at bounding box center [440, 140] width 8 height 8
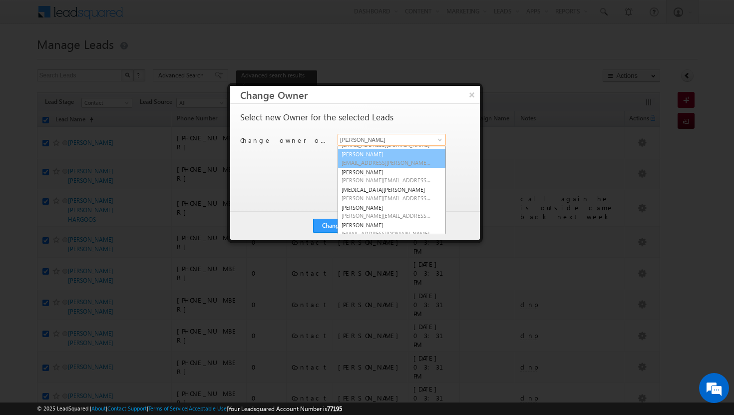
scroll to position [90, 0]
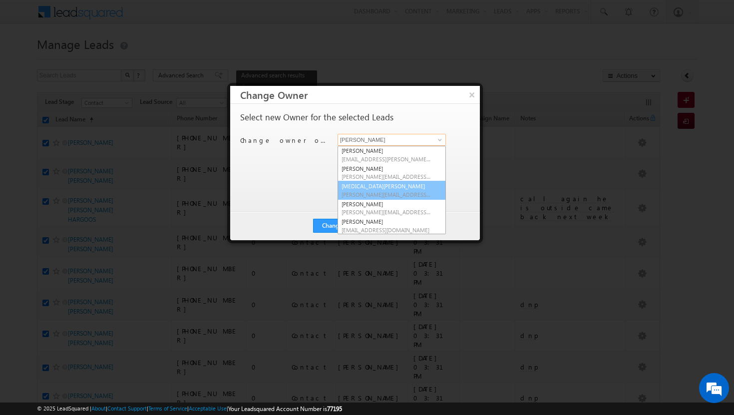
click at [391, 187] on link "[MEDICAL_DATA][PERSON_NAME] [MEDICAL_DATA][PERSON_NAME][EMAIL_ADDRESS][DOMAIN_N…" at bounding box center [392, 190] width 108 height 19
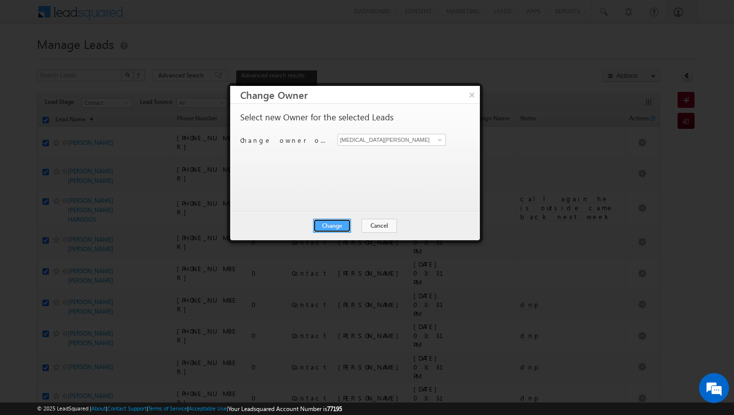
click at [335, 224] on button "Change" at bounding box center [332, 226] width 38 height 14
click at [349, 225] on button "Close" at bounding box center [357, 226] width 32 height 14
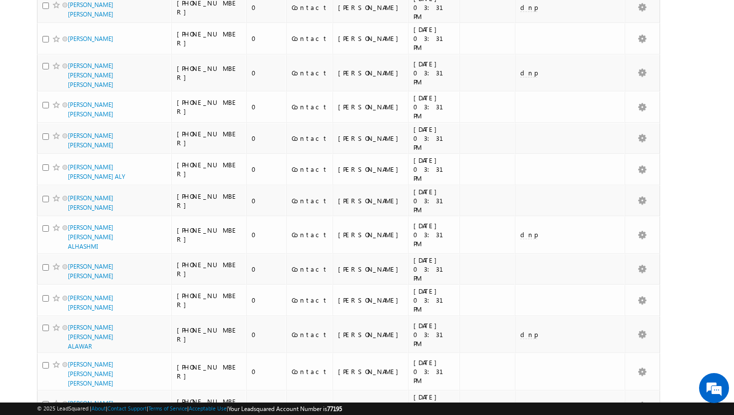
scroll to position [0, 0]
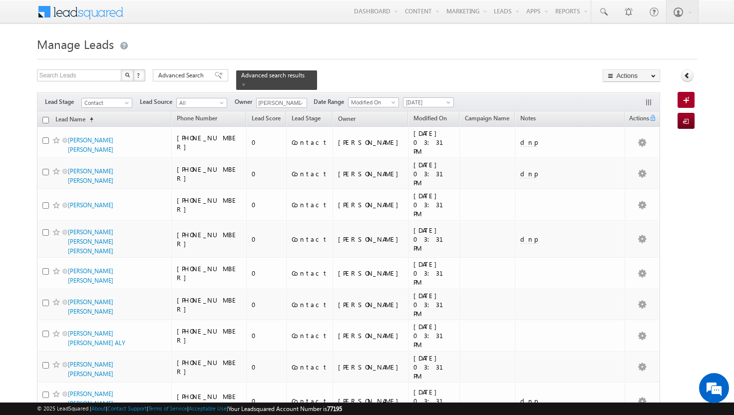
click at [45, 117] on input "checkbox" at bounding box center [45, 120] width 6 height 6
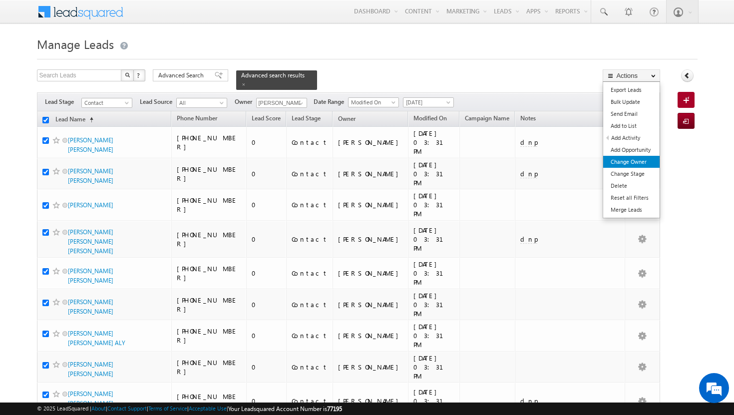
click at [641, 162] on link "Change Owner" at bounding box center [631, 162] width 56 height 12
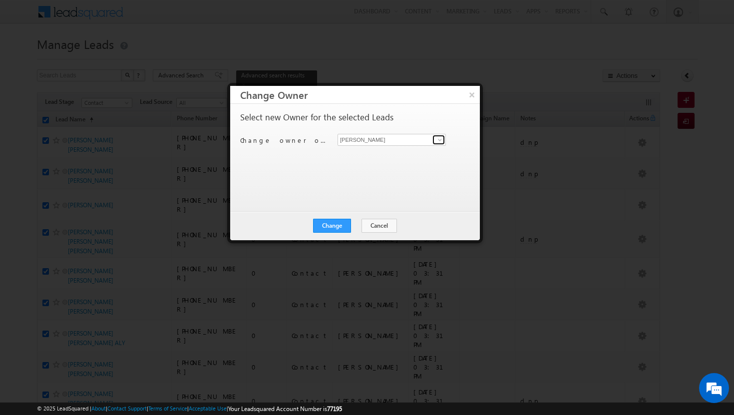
click at [437, 141] on span at bounding box center [440, 140] width 8 height 8
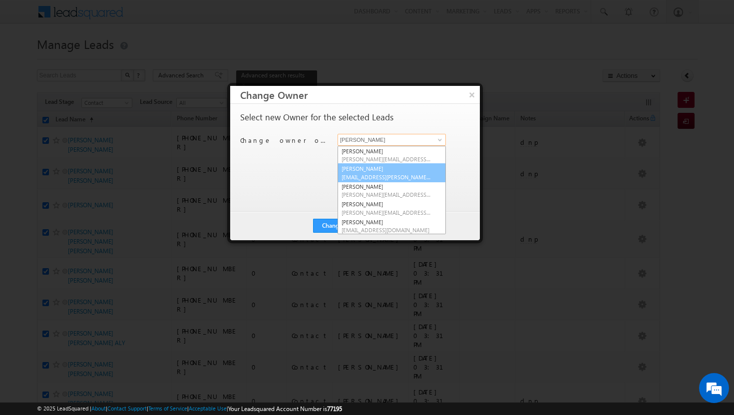
click at [390, 171] on link "Afeef Mohammad [EMAIL_ADDRESS][PERSON_NAME][DOMAIN_NAME]" at bounding box center [392, 172] width 108 height 19
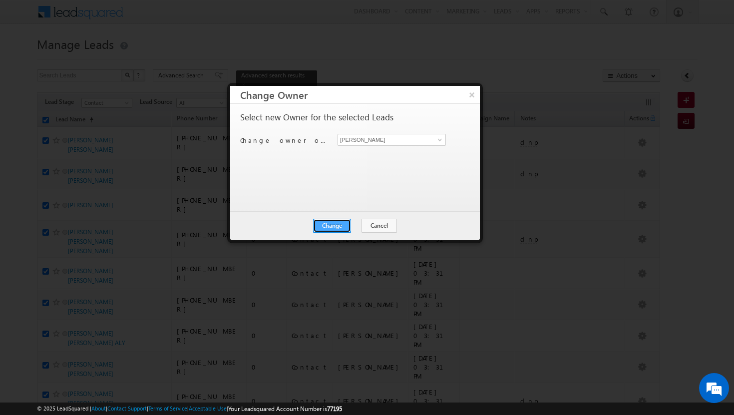
click at [347, 221] on button "Change" at bounding box center [332, 226] width 38 height 14
click at [359, 221] on button "Close" at bounding box center [357, 226] width 32 height 14
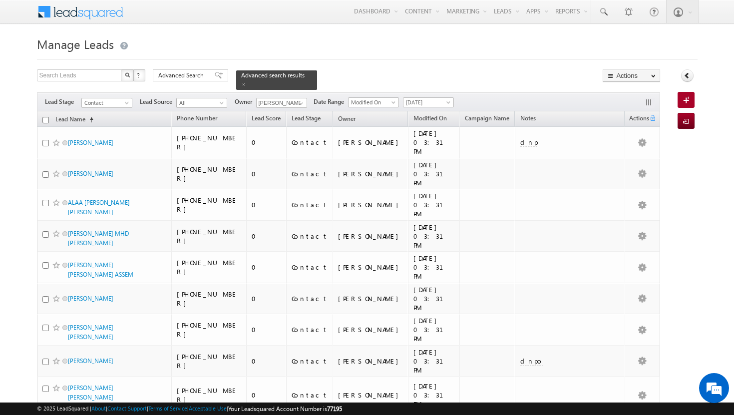
click at [46, 117] on input "checkbox" at bounding box center [45, 120] width 6 height 6
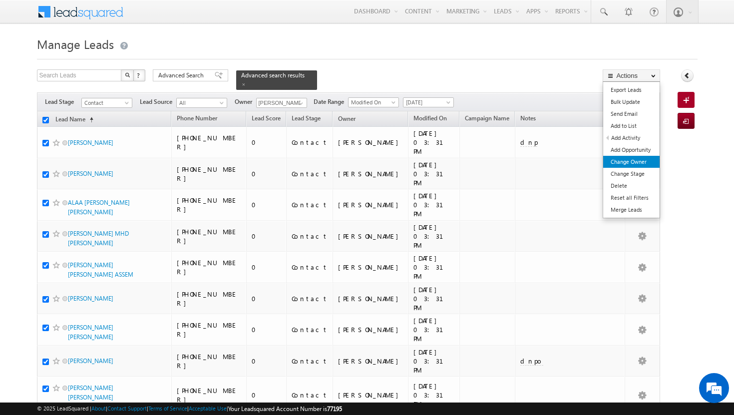
click at [632, 163] on link "Change Owner" at bounding box center [631, 162] width 56 height 12
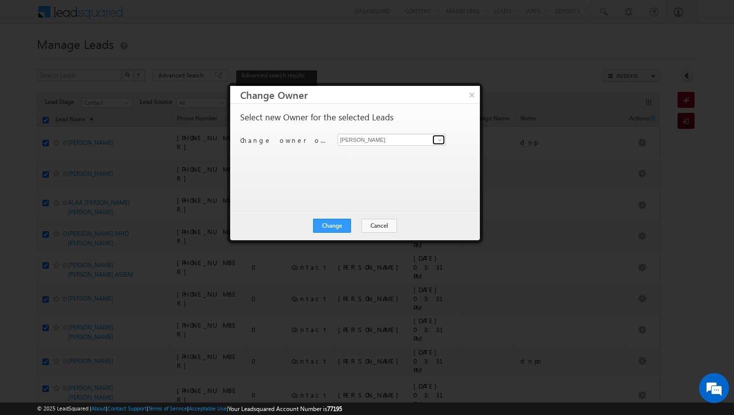
click at [439, 140] on span at bounding box center [440, 140] width 8 height 8
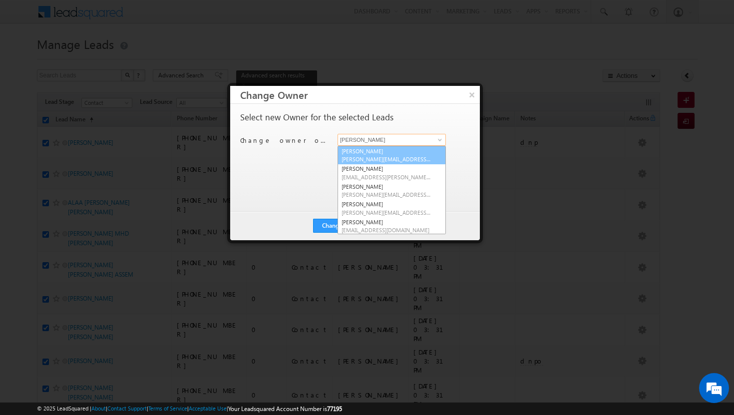
click at [407, 154] on link "[PERSON_NAME][DEMOGRAPHIC_DATA] [PERSON_NAME][EMAIL_ADDRESS][DOMAIN_NAME]" at bounding box center [392, 155] width 108 height 19
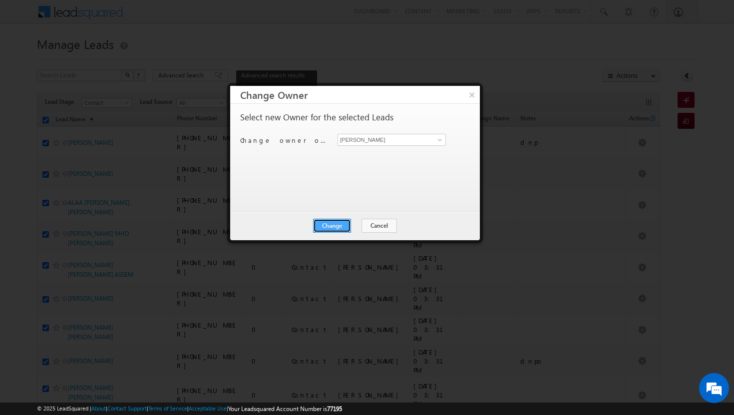
click at [342, 223] on button "Change" at bounding box center [332, 226] width 38 height 14
click at [360, 223] on button "Close" at bounding box center [357, 226] width 32 height 14
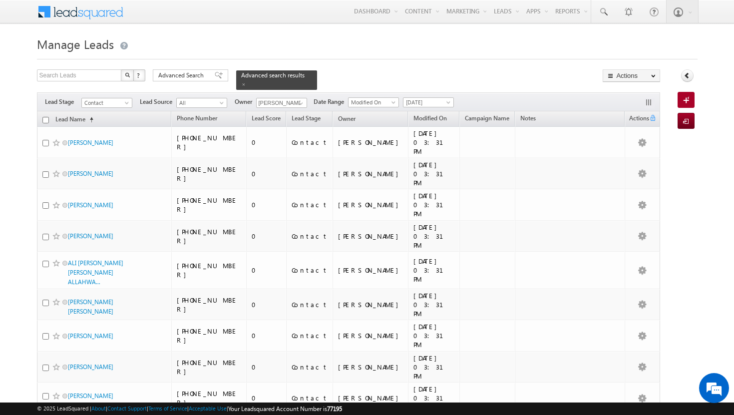
click at [46, 117] on input "checkbox" at bounding box center [45, 120] width 6 height 6
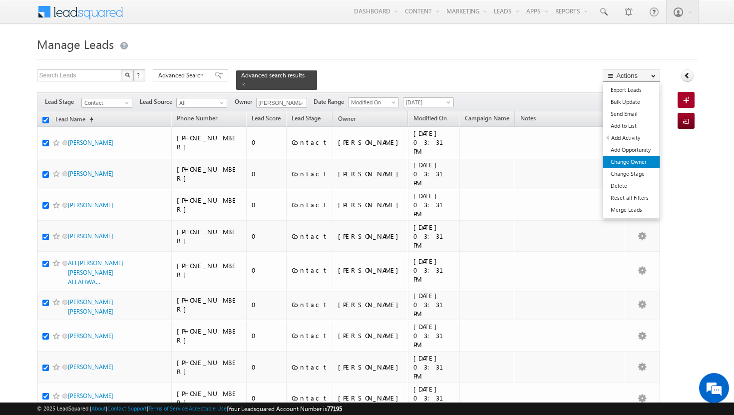
click at [643, 161] on link "Change Owner" at bounding box center [631, 162] width 56 height 12
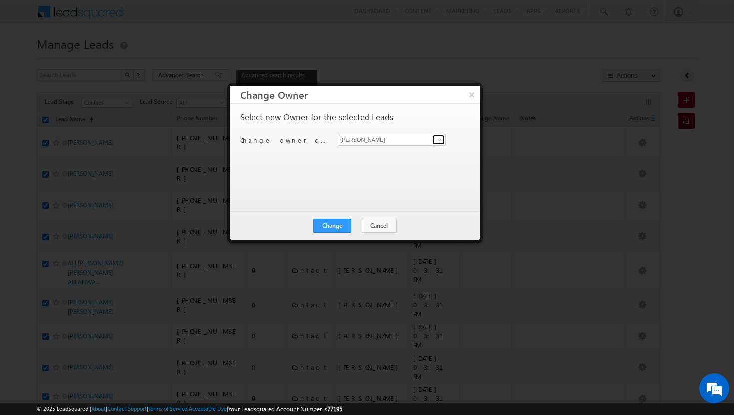
click at [439, 138] on span at bounding box center [440, 140] width 8 height 8
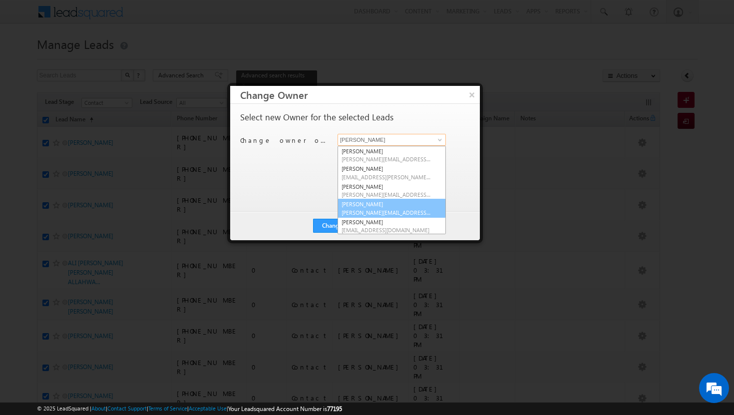
click at [384, 206] on link "[PERSON_NAME] Tp [EMAIL_ADDRESS][DOMAIN_NAME]" at bounding box center [392, 208] width 108 height 19
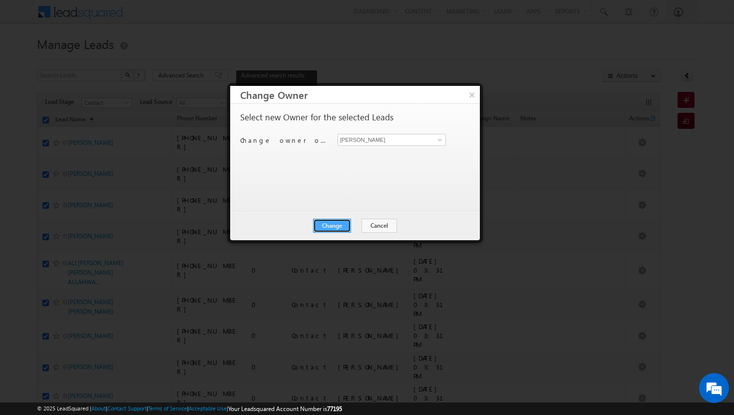
click at [331, 226] on button "Change" at bounding box center [332, 226] width 38 height 14
click at [351, 226] on button "Close" at bounding box center [357, 226] width 32 height 14
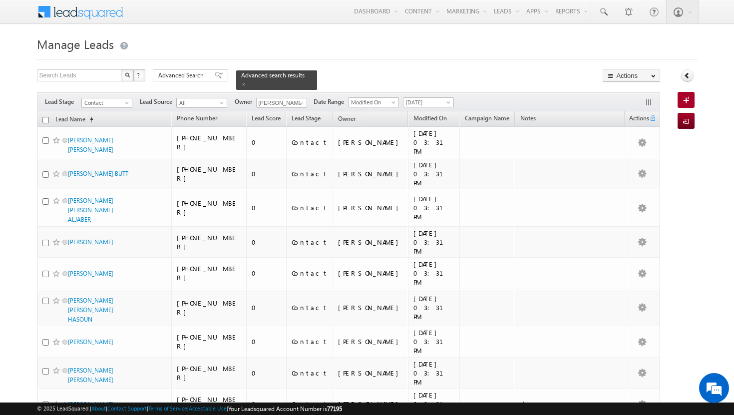
click at [46, 117] on input "checkbox" at bounding box center [45, 120] width 6 height 6
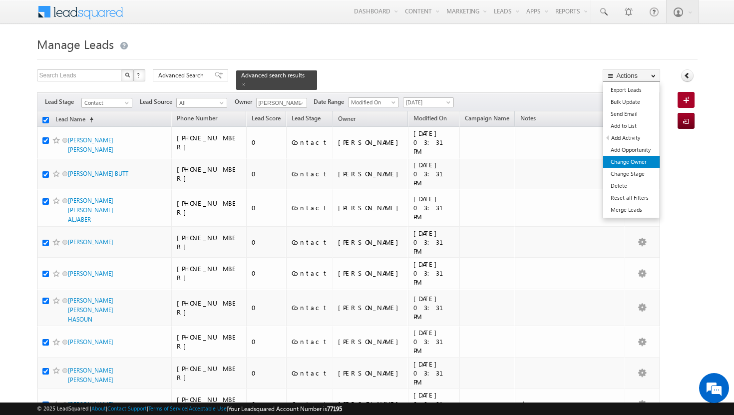
click at [643, 166] on link "Change Owner" at bounding box center [631, 162] width 56 height 12
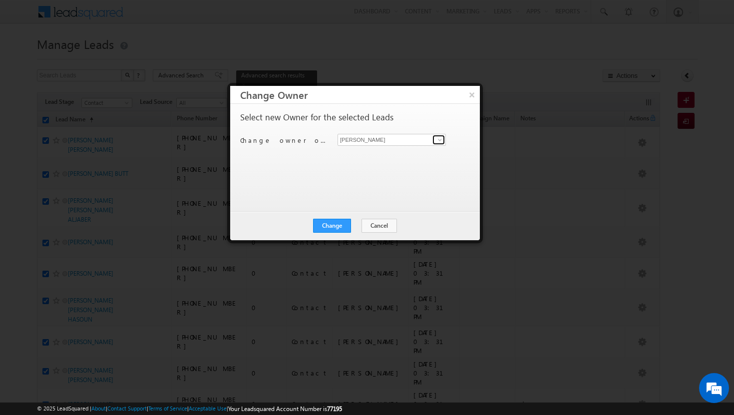
click at [441, 140] on span at bounding box center [440, 140] width 8 height 8
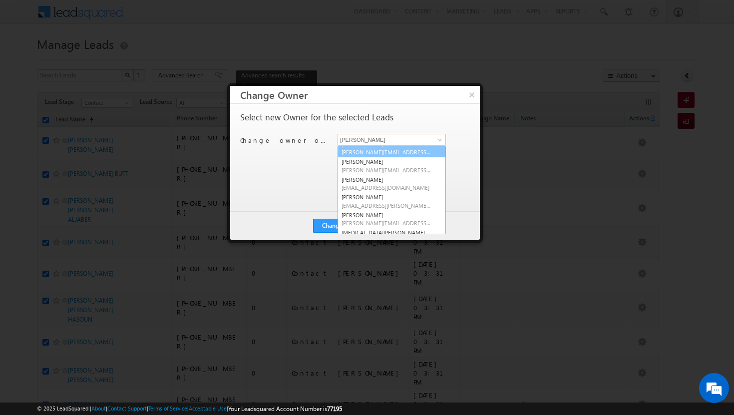
scroll to position [47, 0]
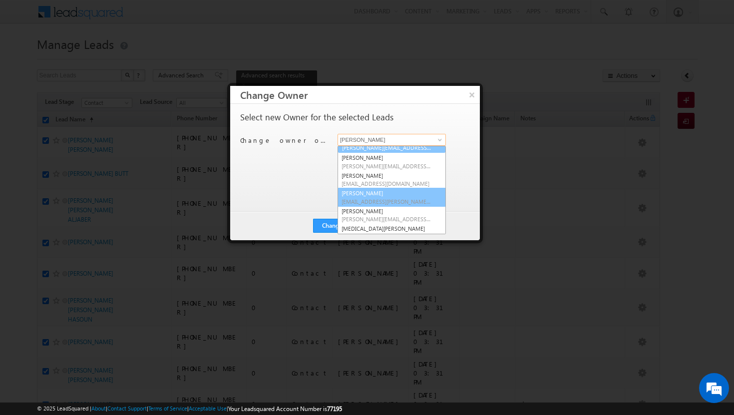
click at [403, 190] on link "[PERSON_NAME] [PERSON_NAME][EMAIL_ADDRESS][PERSON_NAME][DOMAIN_NAME]" at bounding box center [392, 197] width 108 height 19
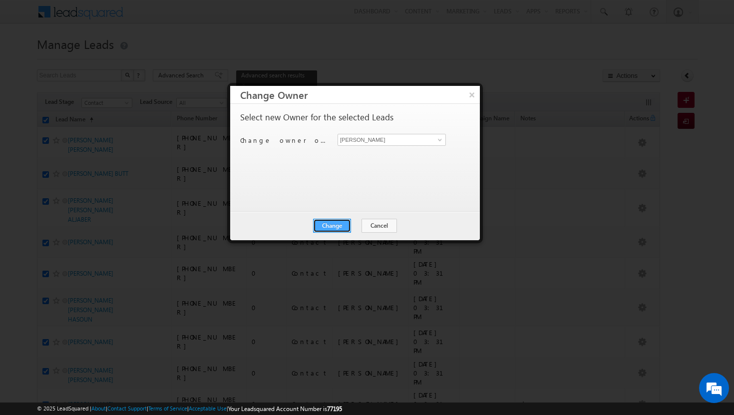
click at [340, 222] on button "Change" at bounding box center [332, 226] width 38 height 14
click at [359, 222] on button "Close" at bounding box center [357, 226] width 32 height 14
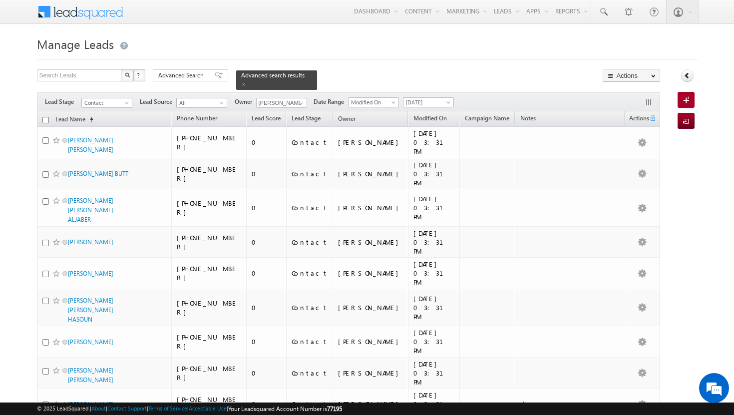
click at [45, 117] on input "checkbox" at bounding box center [45, 120] width 6 height 6
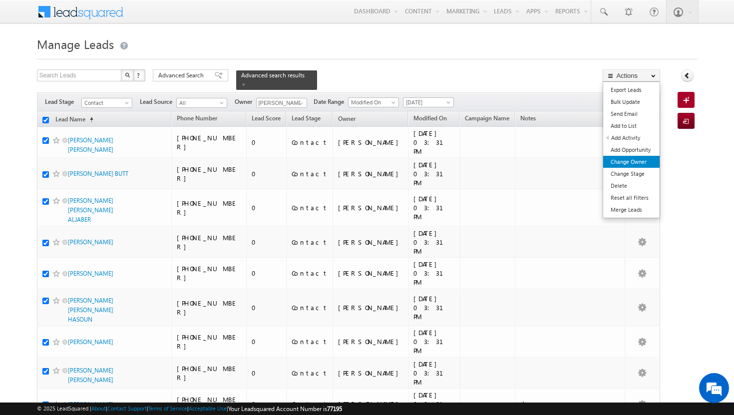
click at [633, 165] on link "Change Owner" at bounding box center [631, 162] width 56 height 12
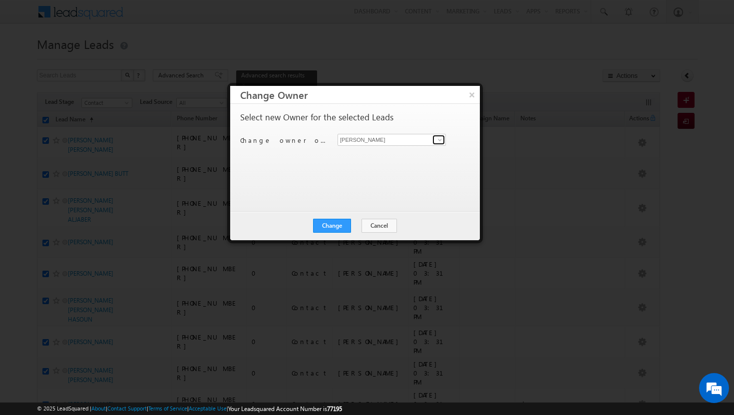
click at [438, 141] on span at bounding box center [440, 140] width 8 height 8
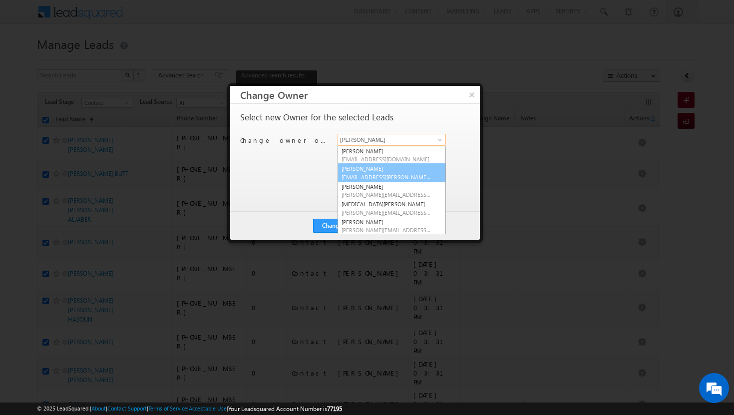
scroll to position [67, 0]
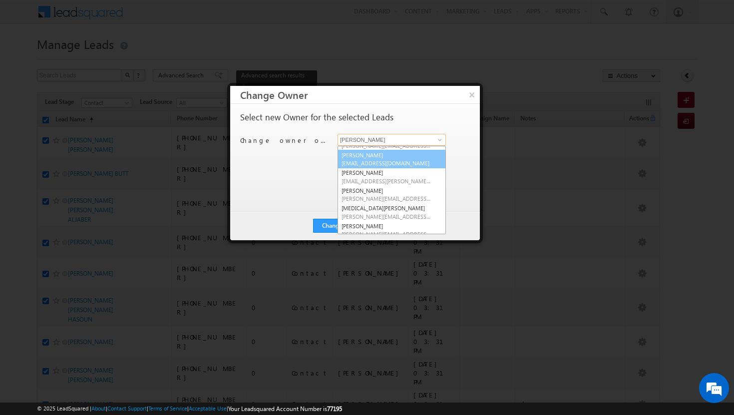
click at [379, 160] on span "[EMAIL_ADDRESS][DOMAIN_NAME]" at bounding box center [387, 162] width 90 height 7
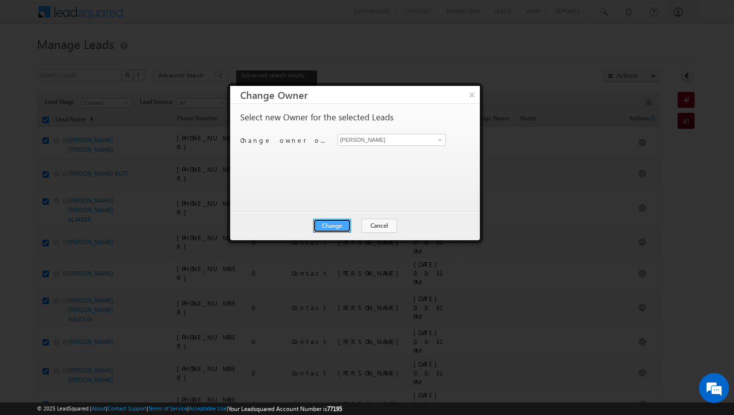
click at [336, 222] on button "Change" at bounding box center [332, 226] width 38 height 14
click at [352, 226] on button "Close" at bounding box center [357, 226] width 32 height 14
